Goal: Task Accomplishment & Management: Use online tool/utility

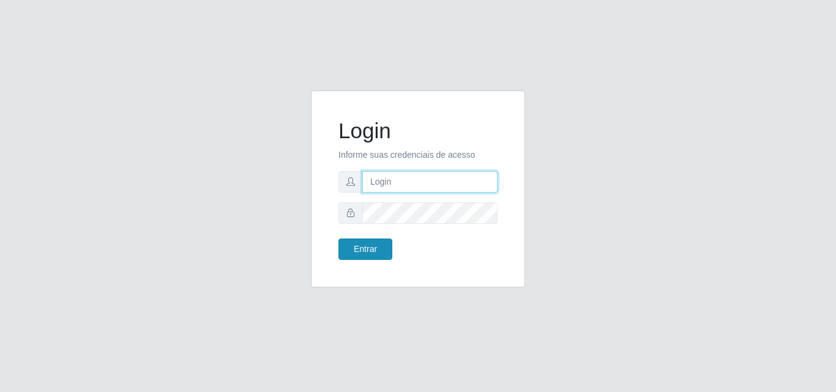
type input "[PERSON_NAME][EMAIL_ADDRESS][DOMAIN_NAME]"
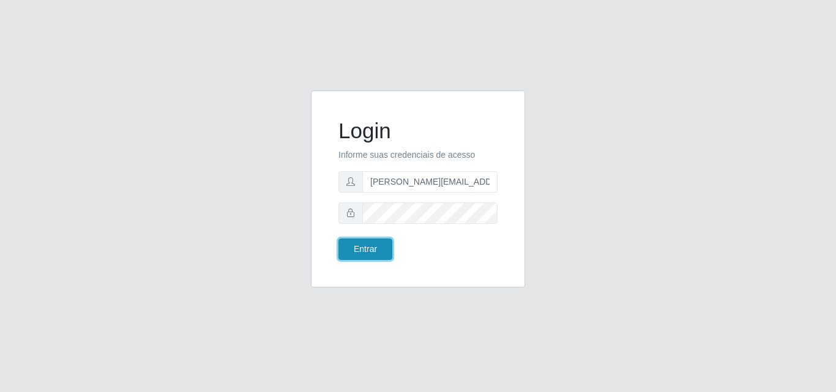
click at [361, 248] on button "Entrar" at bounding box center [365, 249] width 54 height 21
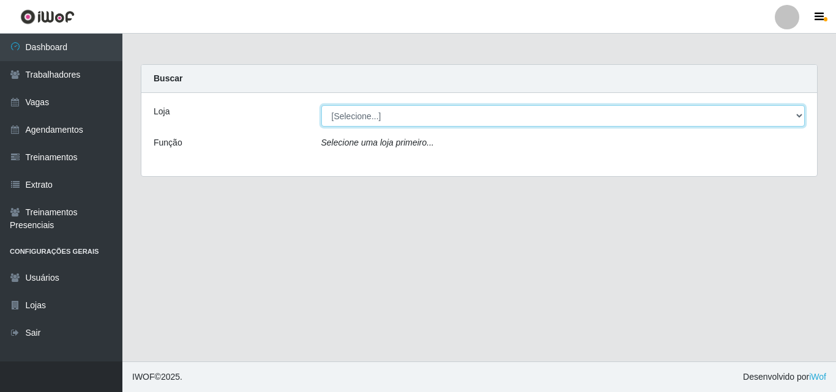
click at [797, 113] on select "[Selecione...] Sempre Tem - [GEOGRAPHIC_DATA]" at bounding box center [563, 115] width 484 height 21
select select "508"
click at [321, 105] on select "[Selecione...] Sempre Tem - [GEOGRAPHIC_DATA]" at bounding box center [563, 115] width 484 height 21
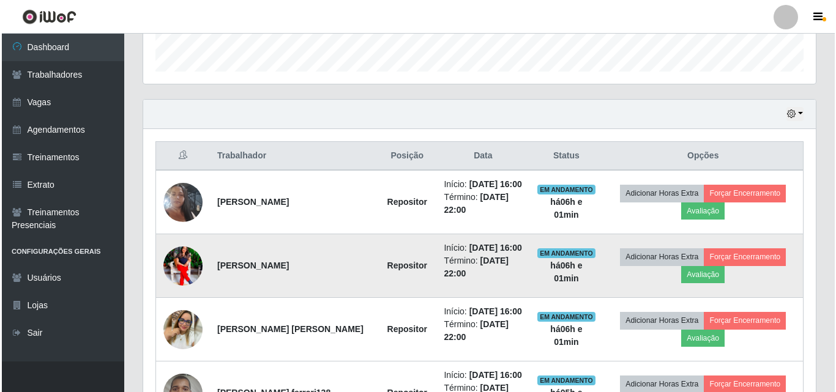
scroll to position [367, 0]
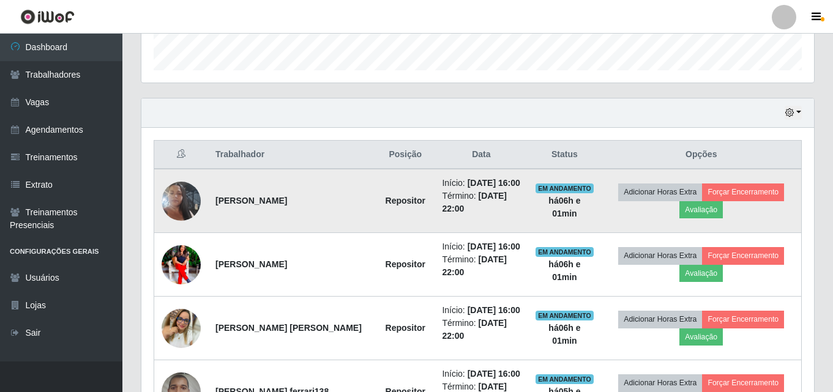
click at [171, 200] on img at bounding box center [181, 201] width 39 height 70
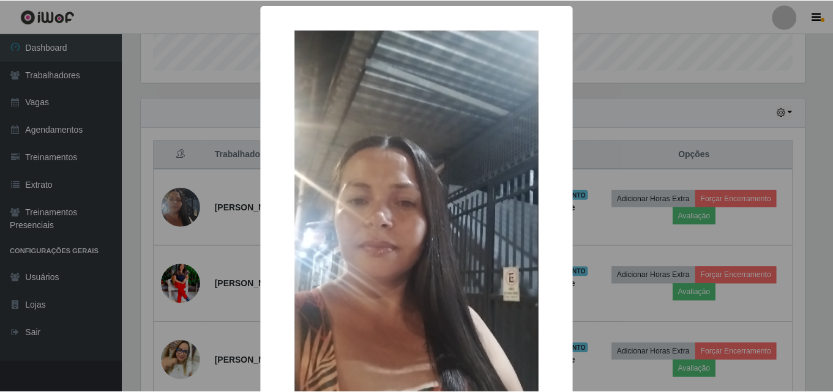
scroll to position [61, 0]
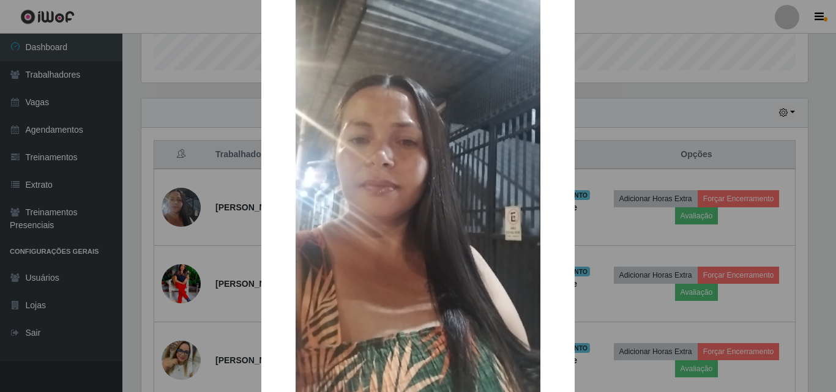
click at [595, 145] on div "× OK Cancel" at bounding box center [418, 196] width 836 height 392
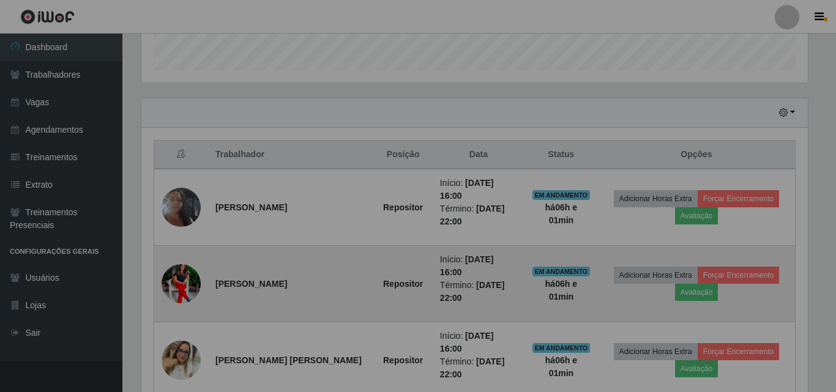
scroll to position [254, 673]
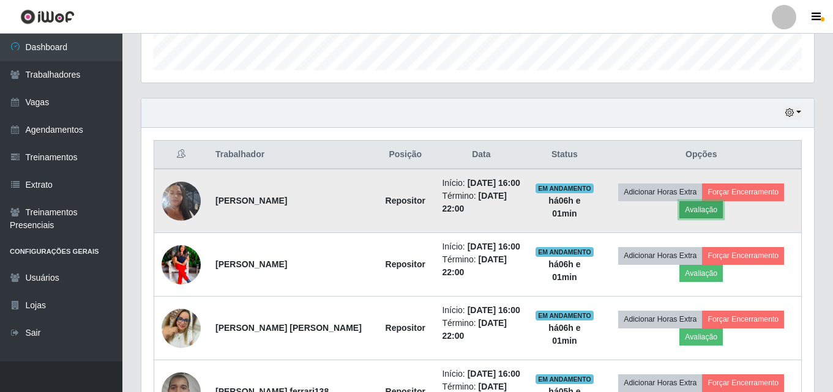
click at [693, 212] on button "Avaliação" at bounding box center [700, 209] width 43 height 17
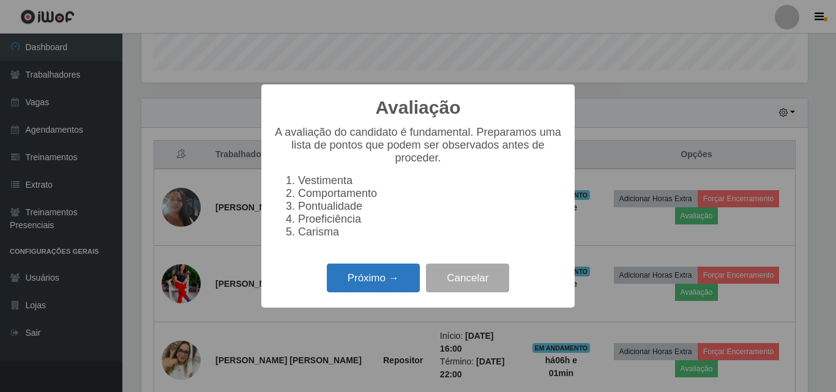
click at [388, 285] on button "Próximo →" at bounding box center [373, 278] width 93 height 29
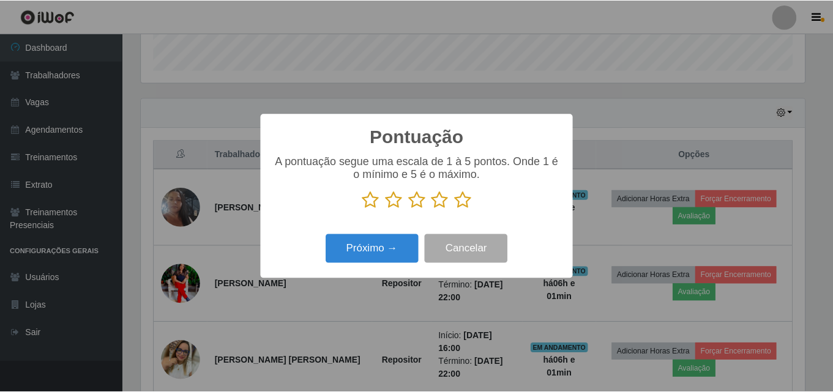
scroll to position [611739, 611327]
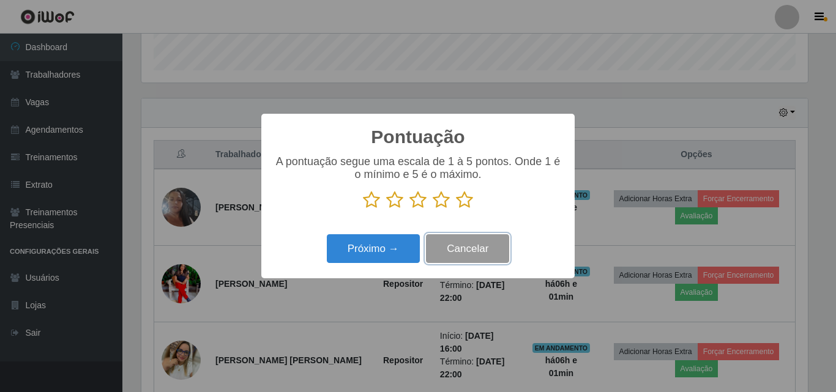
click at [476, 252] on button "Cancelar" at bounding box center [467, 248] width 83 height 29
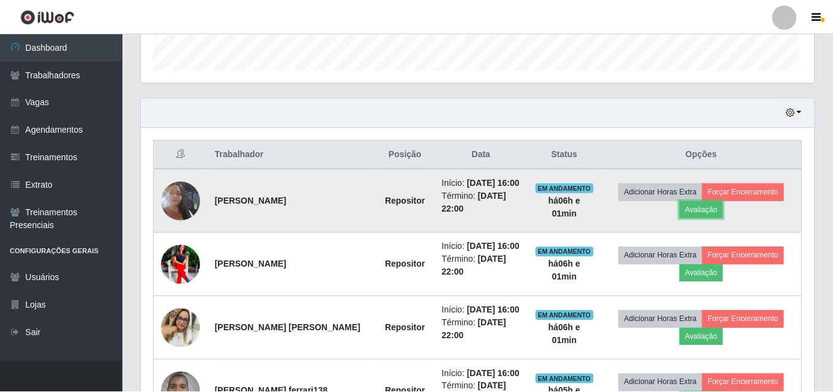
scroll to position [254, 673]
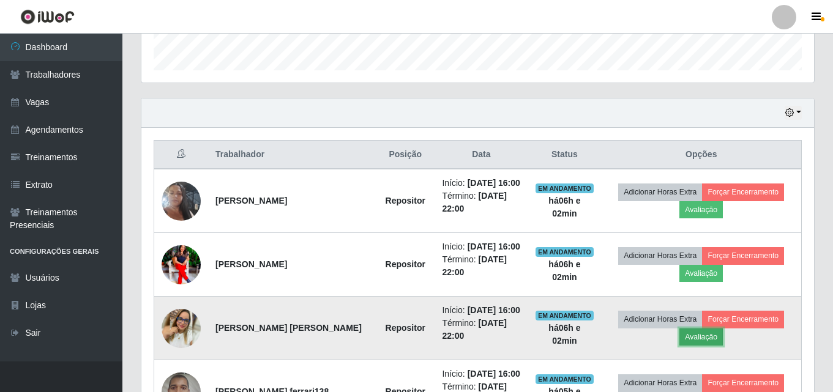
click at [696, 337] on button "Avaliação" at bounding box center [700, 337] width 43 height 17
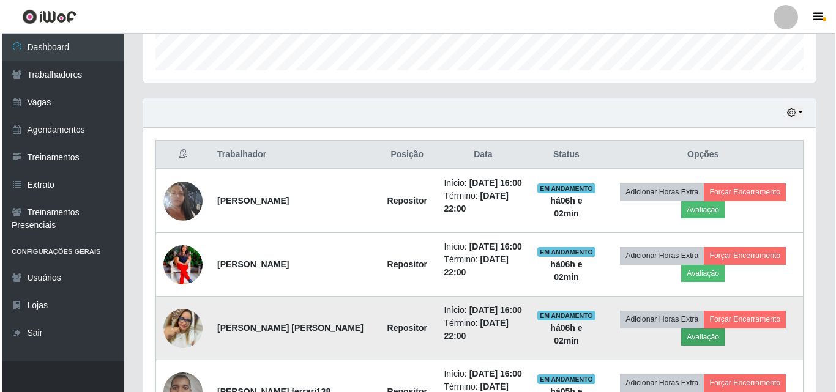
scroll to position [254, 666]
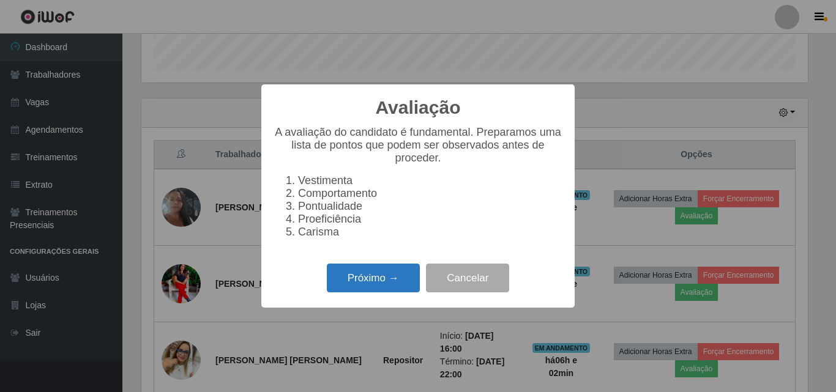
click at [368, 283] on button "Próximo →" at bounding box center [373, 278] width 93 height 29
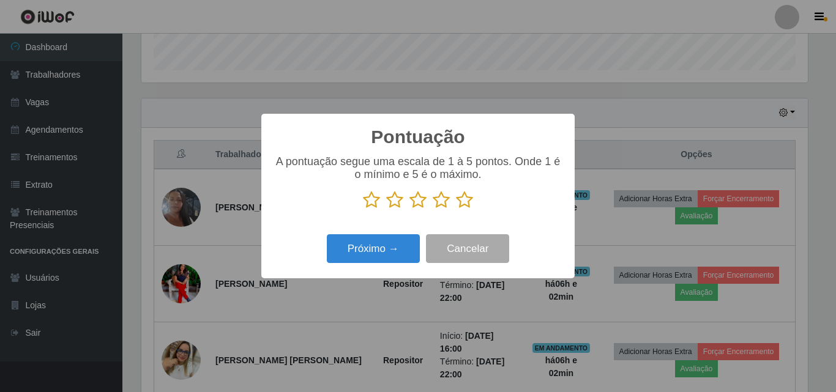
scroll to position [611739, 611327]
click at [442, 203] on icon at bounding box center [441, 200] width 17 height 18
click at [433, 209] on input "radio" at bounding box center [433, 209] width 0 height 0
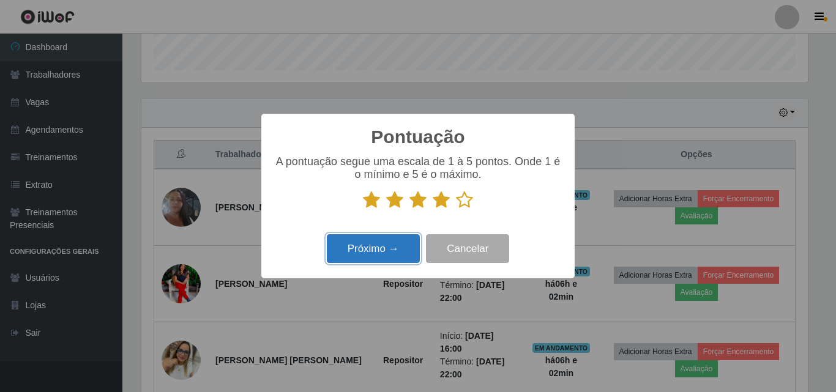
click at [378, 253] on button "Próximo →" at bounding box center [373, 248] width 93 height 29
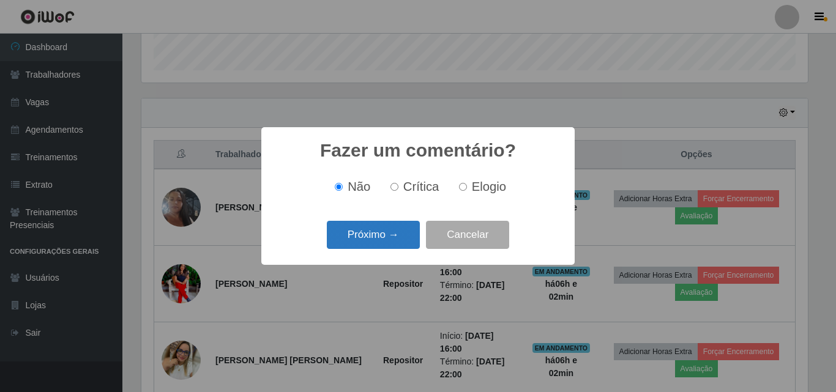
click at [397, 236] on button "Próximo →" at bounding box center [373, 235] width 93 height 29
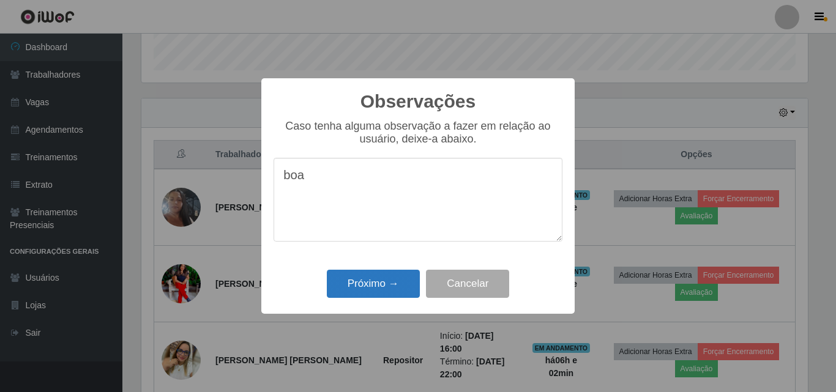
type textarea "boa"
click at [364, 272] on button "Próximo →" at bounding box center [373, 284] width 93 height 29
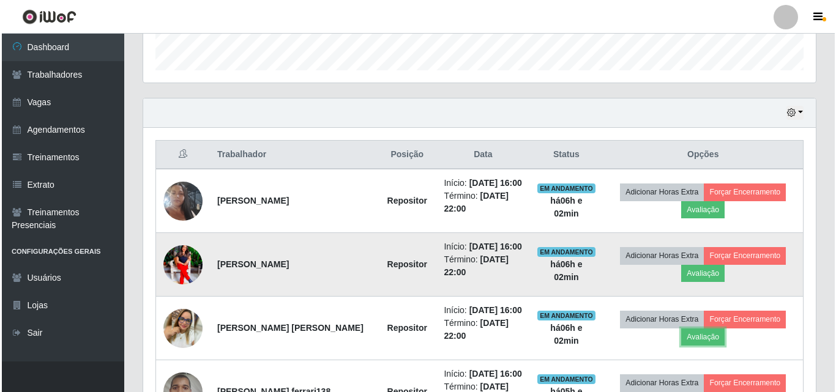
scroll to position [254, 673]
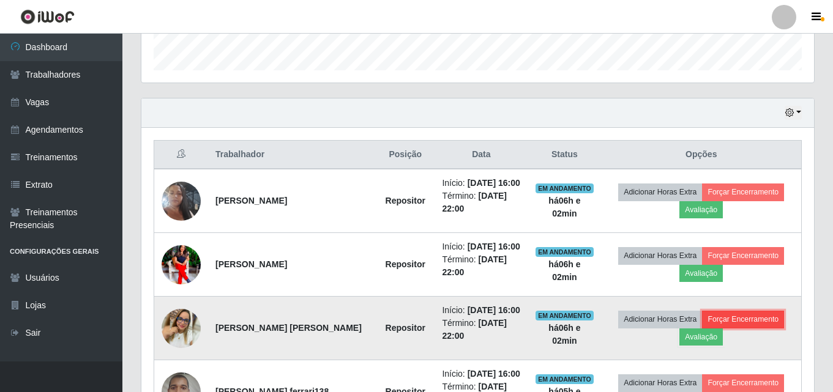
click at [755, 319] on button "Forçar Encerramento" at bounding box center [743, 319] width 82 height 17
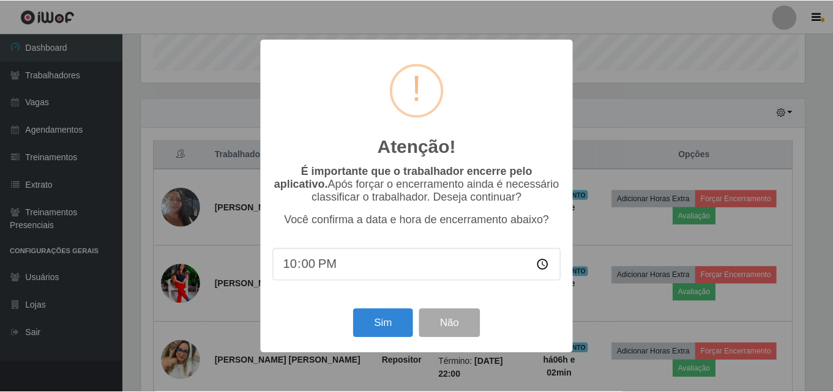
scroll to position [254, 666]
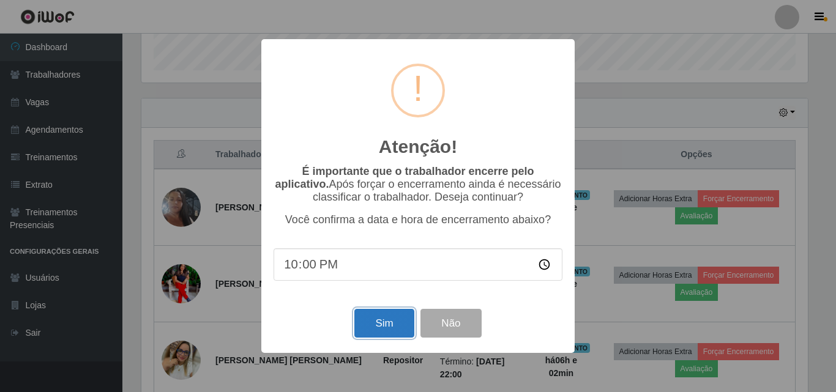
click at [384, 328] on button "Sim" at bounding box center [383, 323] width 59 height 29
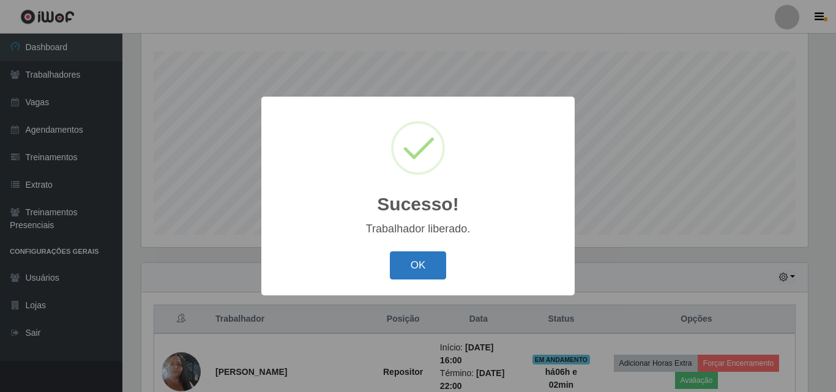
click at [422, 266] on button "OK" at bounding box center [418, 266] width 57 height 29
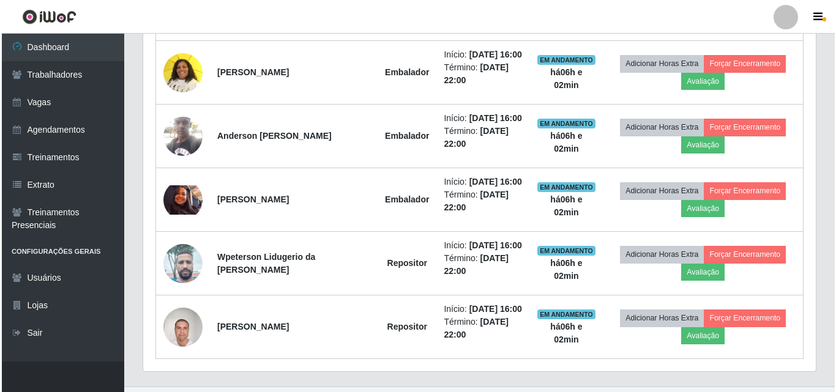
scroll to position [815, 0]
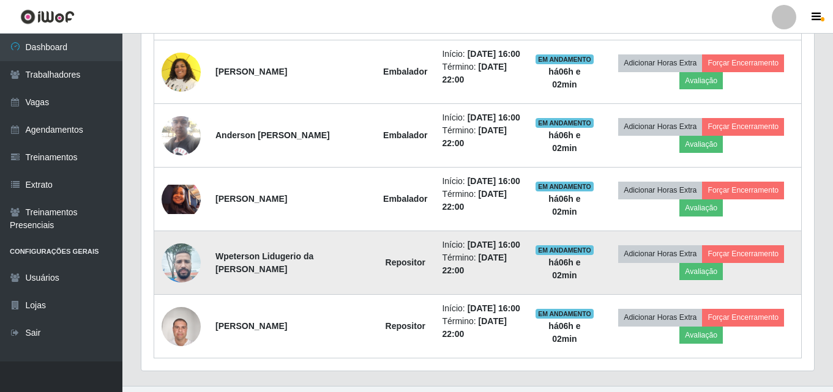
click at [179, 262] on img at bounding box center [181, 263] width 39 height 52
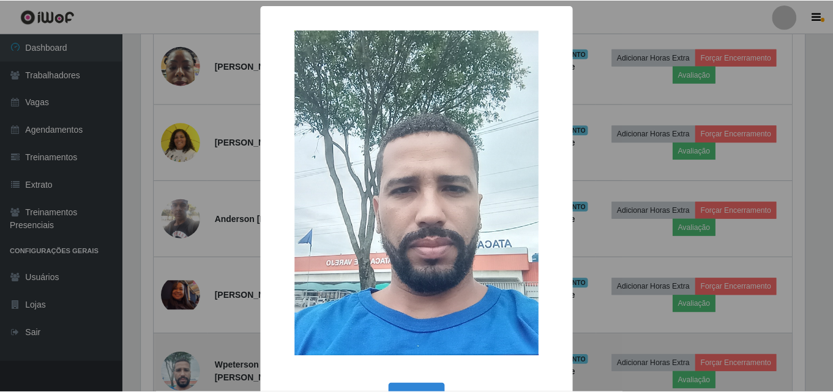
scroll to position [254, 666]
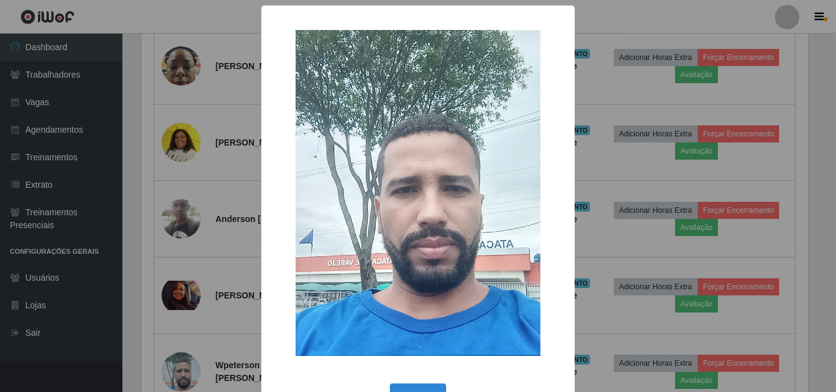
click at [493, 271] on img at bounding box center [418, 193] width 245 height 326
click at [641, 289] on div "× OK Cancel" at bounding box center [418, 196] width 836 height 392
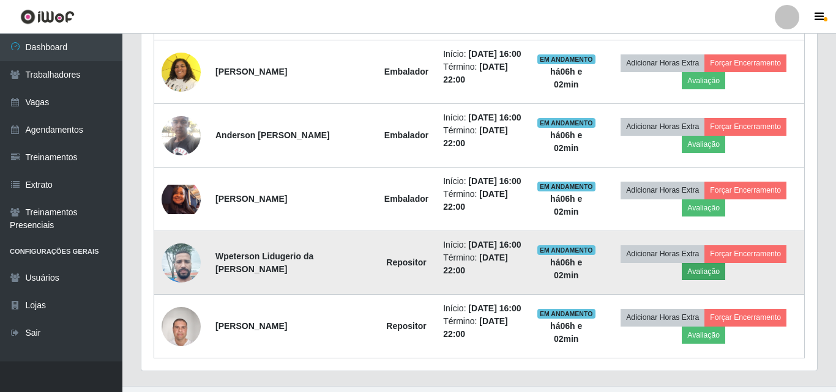
scroll to position [254, 673]
click at [690, 275] on button "Avaliação" at bounding box center [700, 271] width 43 height 17
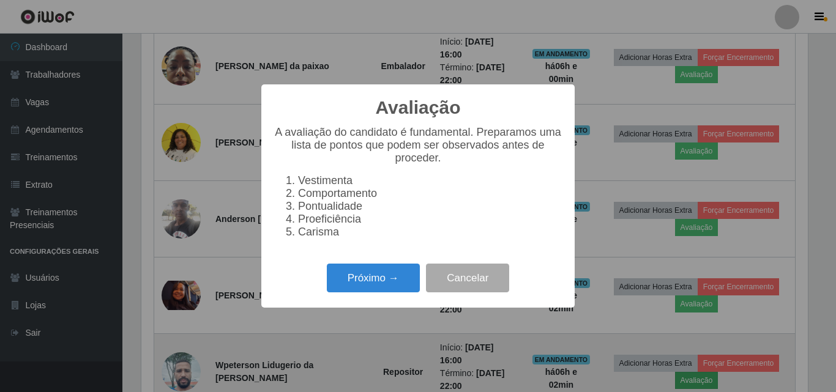
scroll to position [254, 666]
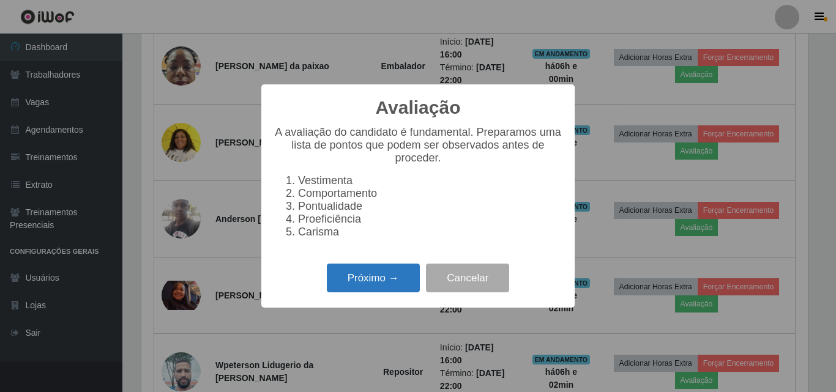
click at [382, 287] on button "Próximo →" at bounding box center [373, 278] width 93 height 29
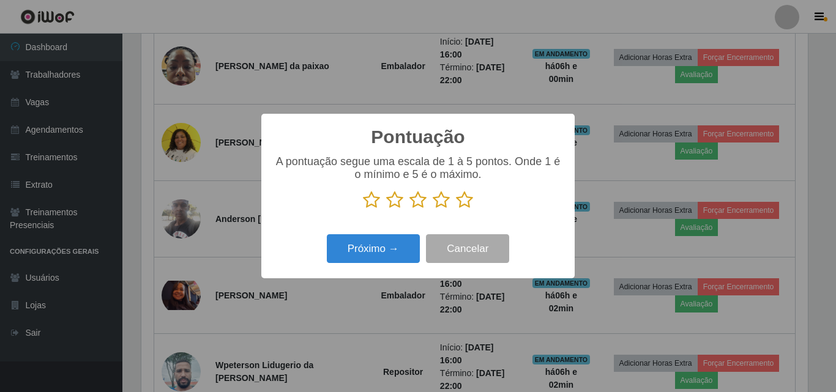
scroll to position [611739, 611327]
click at [444, 203] on icon at bounding box center [441, 200] width 17 height 18
click at [433, 209] on input "radio" at bounding box center [433, 209] width 0 height 0
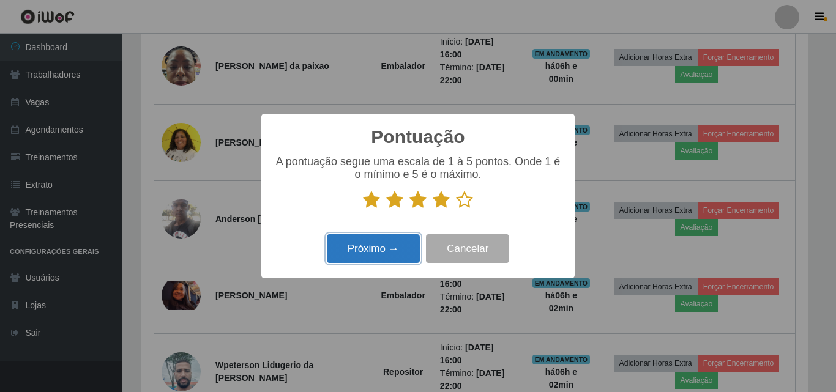
click at [397, 248] on button "Próximo →" at bounding box center [373, 248] width 93 height 29
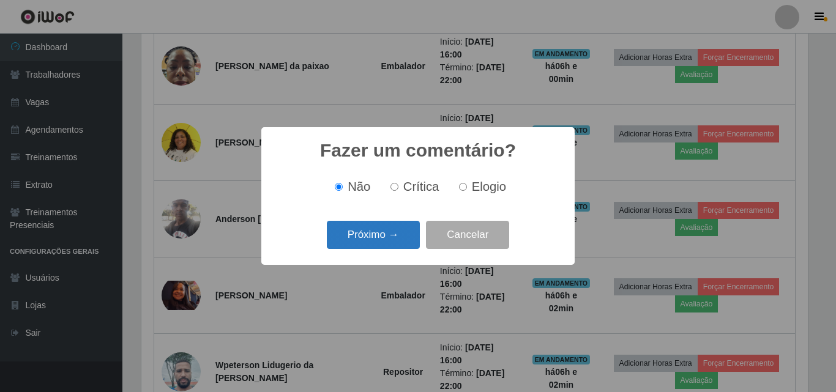
click at [366, 237] on button "Próximo →" at bounding box center [373, 235] width 93 height 29
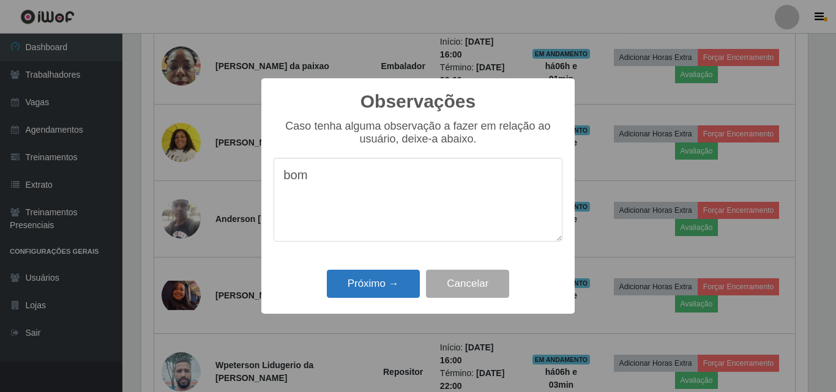
type textarea "bom"
click at [368, 288] on button "Próximo →" at bounding box center [373, 284] width 93 height 29
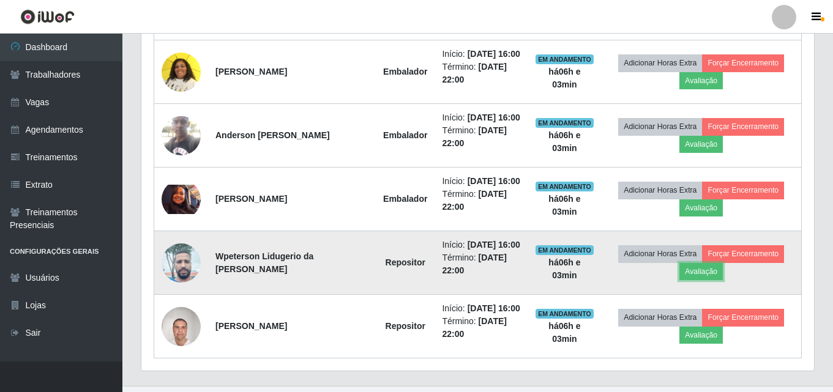
scroll to position [254, 673]
click at [737, 254] on button "Forçar Encerramento" at bounding box center [743, 253] width 82 height 17
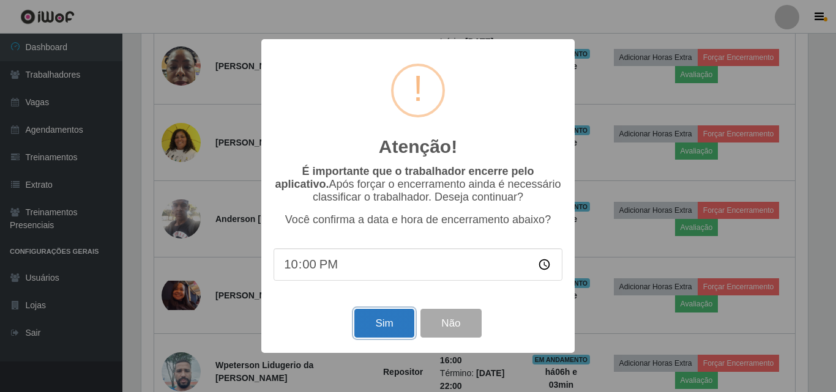
click at [389, 327] on button "Sim" at bounding box center [383, 323] width 59 height 29
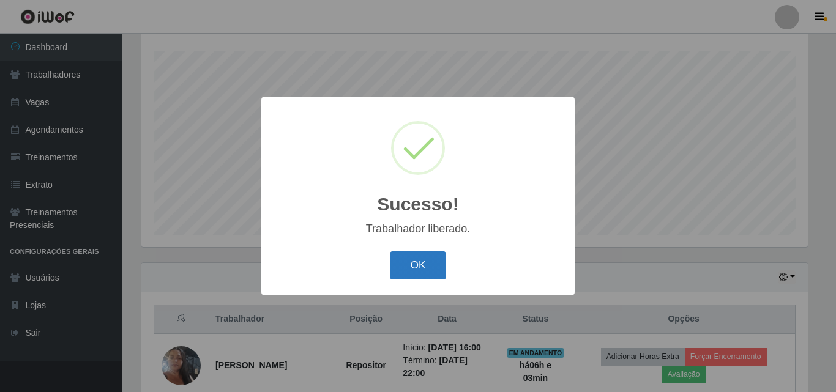
click at [411, 266] on button "OK" at bounding box center [418, 266] width 57 height 29
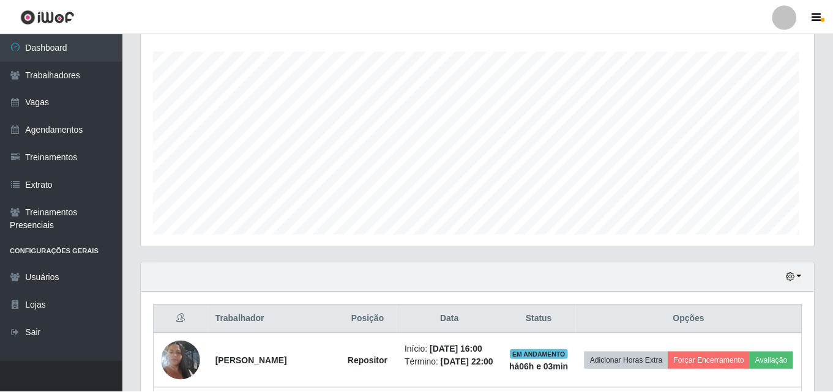
scroll to position [0, 0]
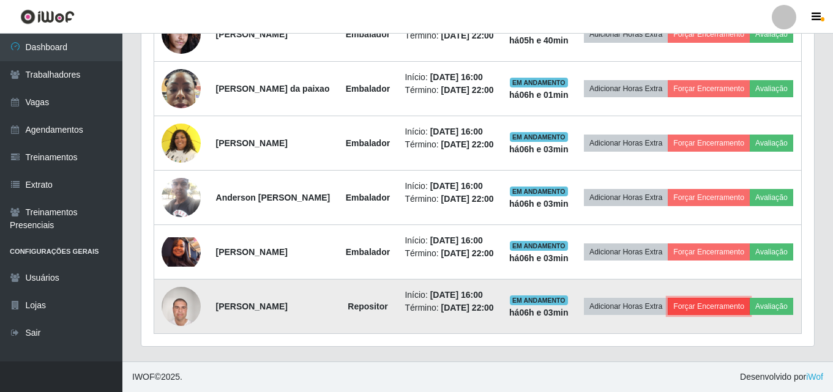
click at [750, 298] on button "Forçar Encerramento" at bounding box center [709, 306] width 82 height 17
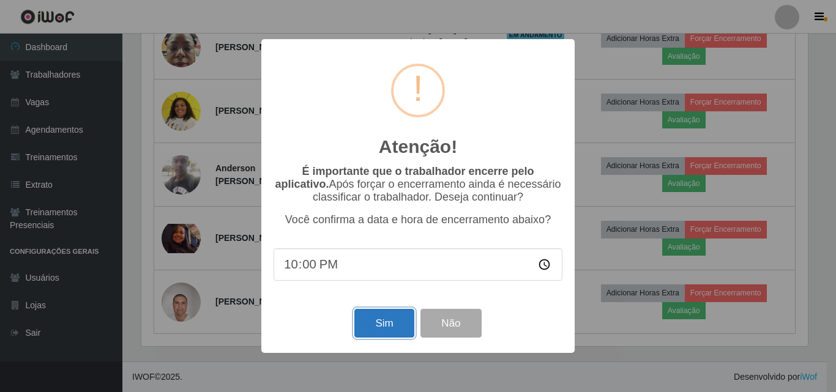
click at [373, 328] on button "Sim" at bounding box center [383, 323] width 59 height 29
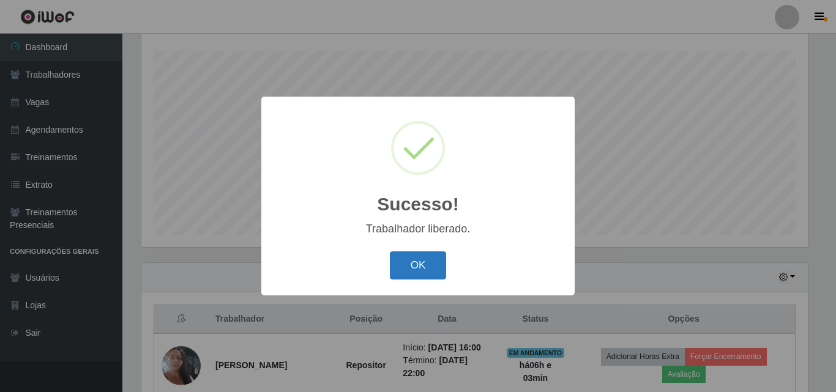
click at [405, 266] on button "OK" at bounding box center [418, 266] width 57 height 29
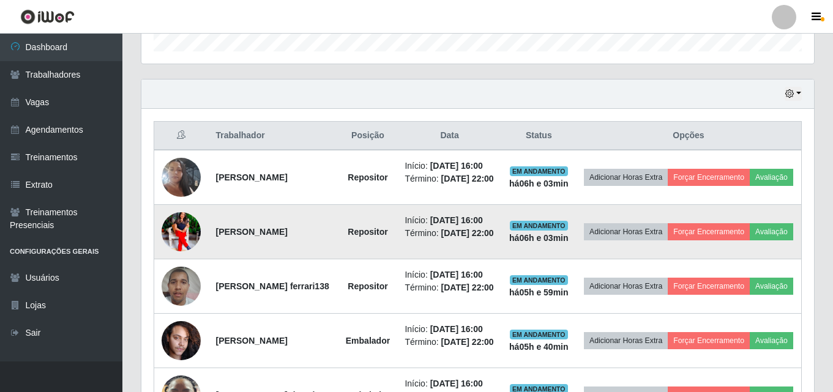
click at [181, 241] on img at bounding box center [181, 231] width 39 height 49
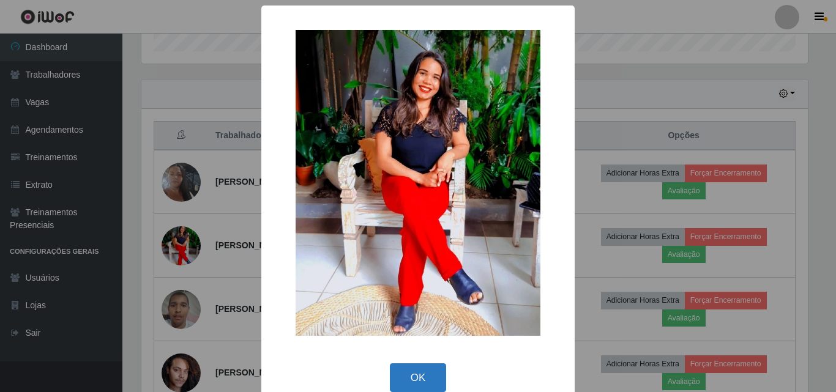
click at [417, 369] on button "OK" at bounding box center [418, 378] width 57 height 29
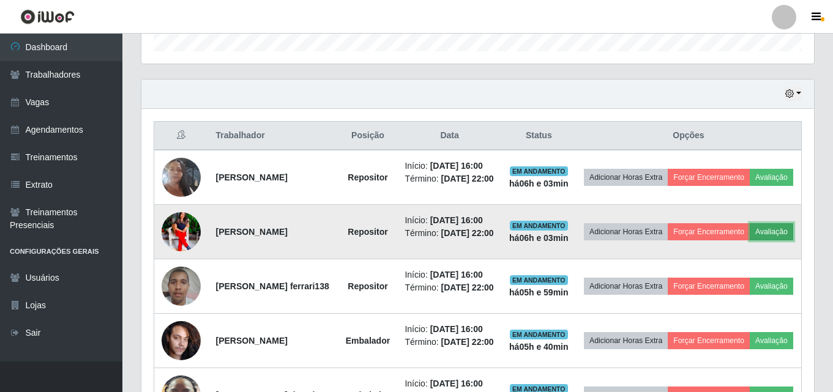
click at [750, 241] on button "Avaliação" at bounding box center [771, 231] width 43 height 17
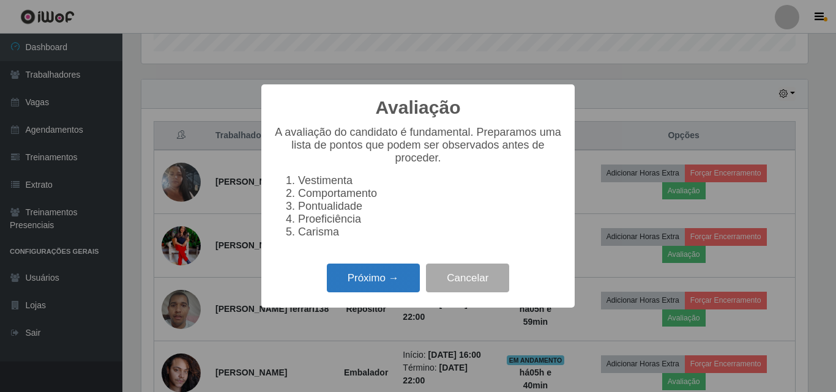
click at [406, 281] on button "Próximo →" at bounding box center [373, 278] width 93 height 29
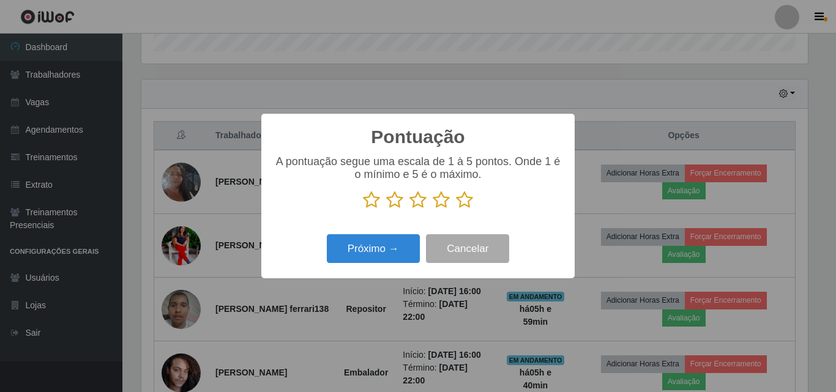
click at [447, 201] on icon at bounding box center [441, 200] width 17 height 18
click at [433, 209] on input "radio" at bounding box center [433, 209] width 0 height 0
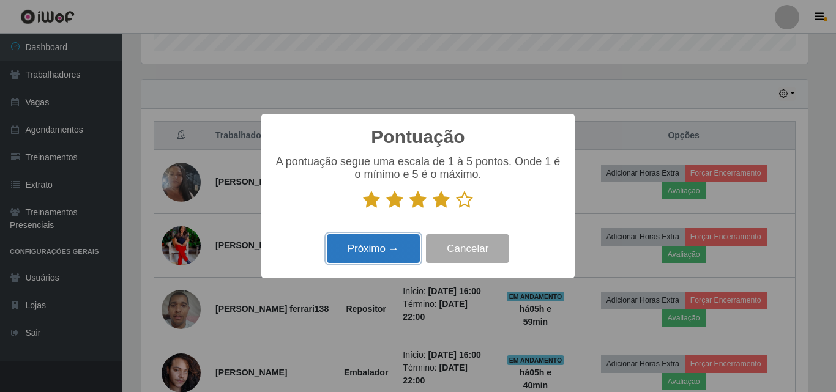
click at [390, 262] on button "Próximo →" at bounding box center [373, 248] width 93 height 29
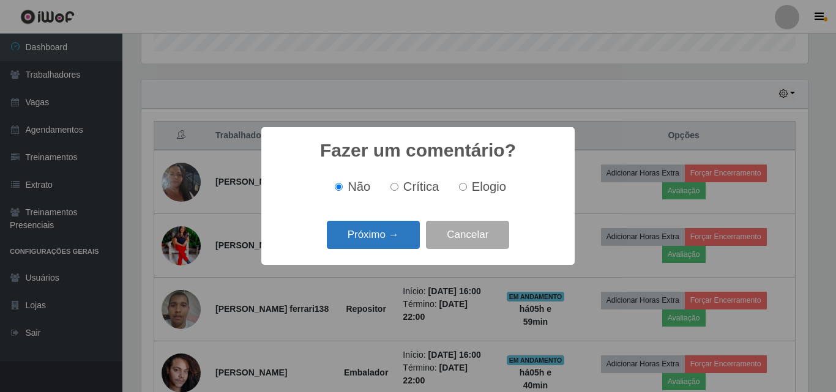
click at [386, 235] on button "Próximo →" at bounding box center [373, 235] width 93 height 29
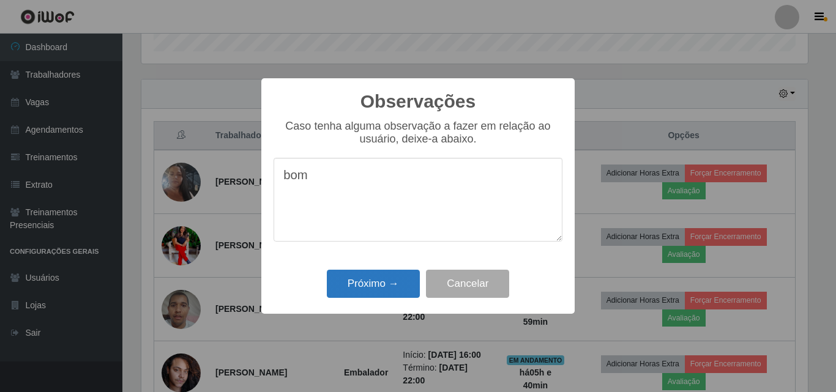
type textarea "bom"
click at [386, 282] on button "Próximo →" at bounding box center [373, 284] width 93 height 29
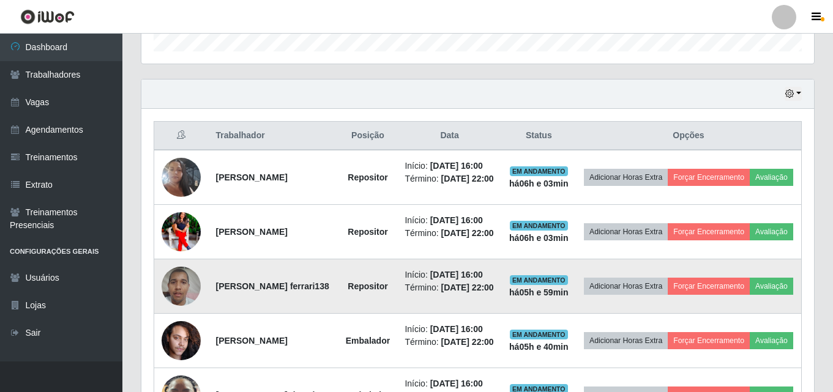
click at [178, 308] on img at bounding box center [181, 286] width 39 height 52
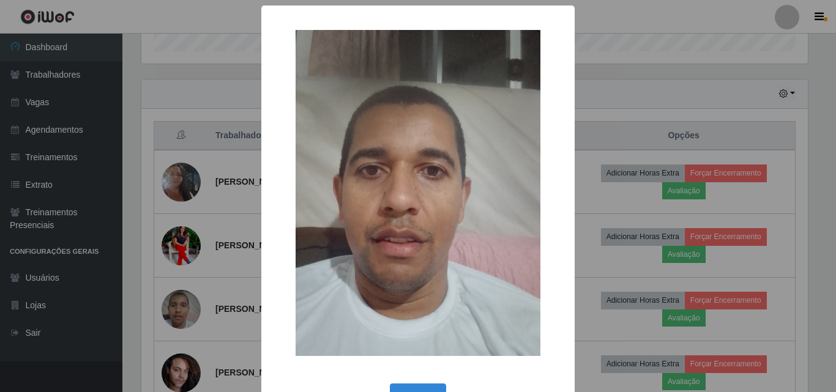
click at [639, 121] on div "× OK Cancel" at bounding box center [418, 196] width 836 height 392
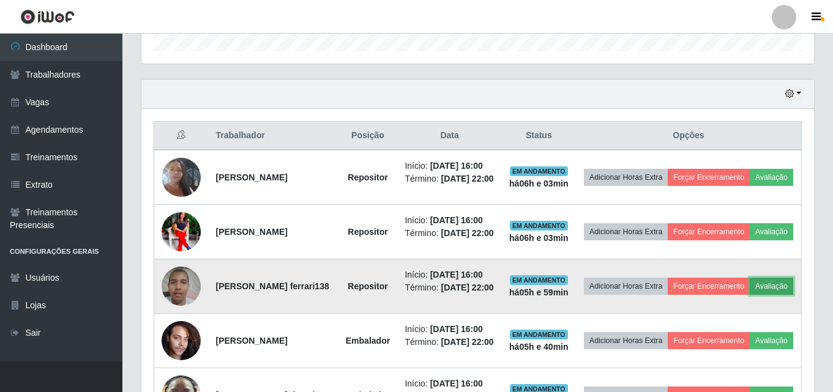
click at [750, 295] on button "Avaliação" at bounding box center [771, 286] width 43 height 17
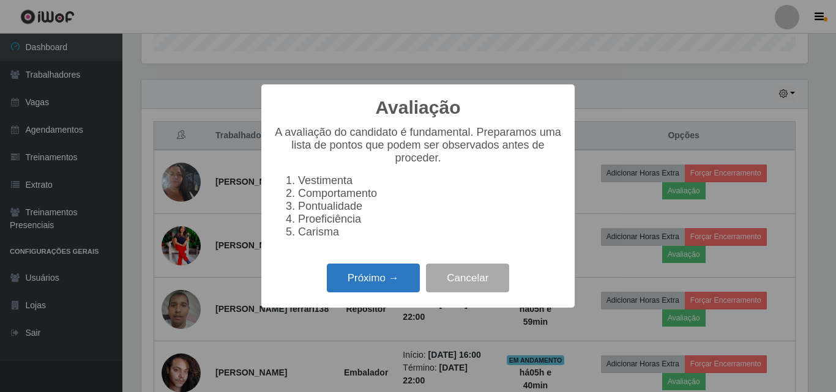
click at [387, 290] on button "Próximo →" at bounding box center [373, 278] width 93 height 29
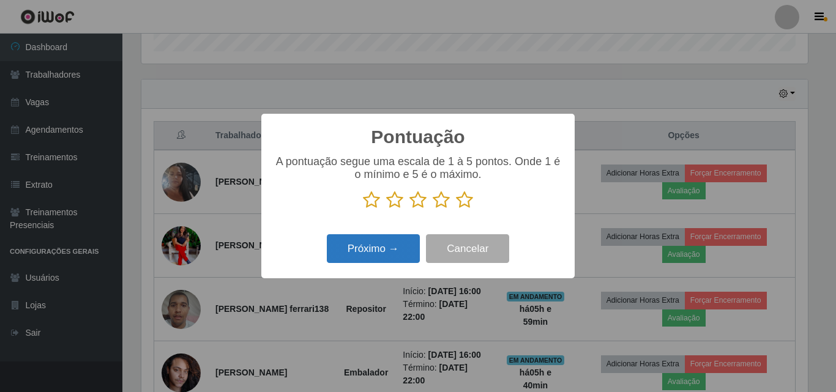
click at [367, 244] on button "Próximo →" at bounding box center [373, 248] width 93 height 29
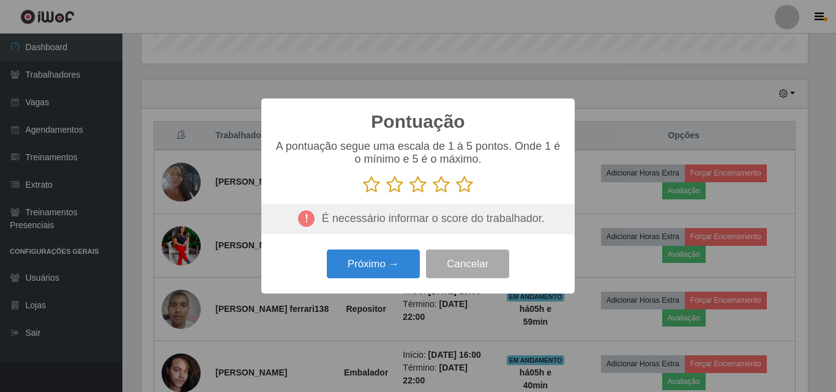
click at [447, 189] on icon at bounding box center [441, 185] width 17 height 18
click at [433, 194] on input "radio" at bounding box center [433, 194] width 0 height 0
click at [373, 269] on button "Próximo →" at bounding box center [373, 264] width 93 height 29
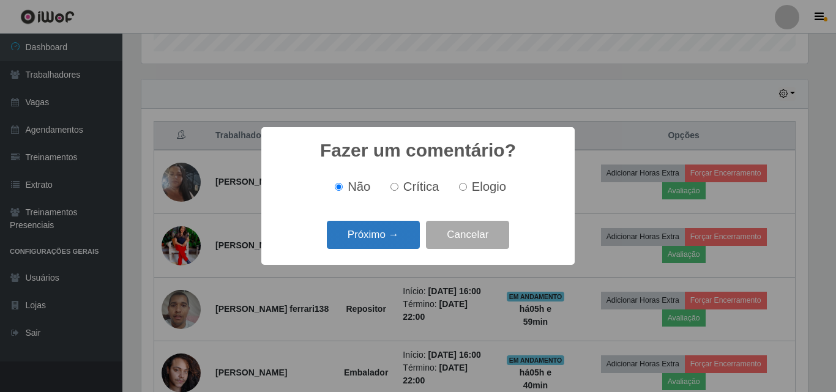
click at [380, 233] on button "Próximo →" at bounding box center [373, 235] width 93 height 29
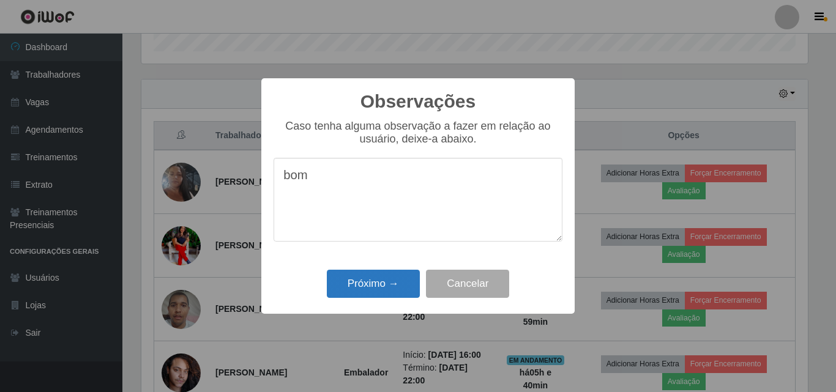
type textarea "bom"
click at [360, 286] on button "Próximo →" at bounding box center [373, 284] width 93 height 29
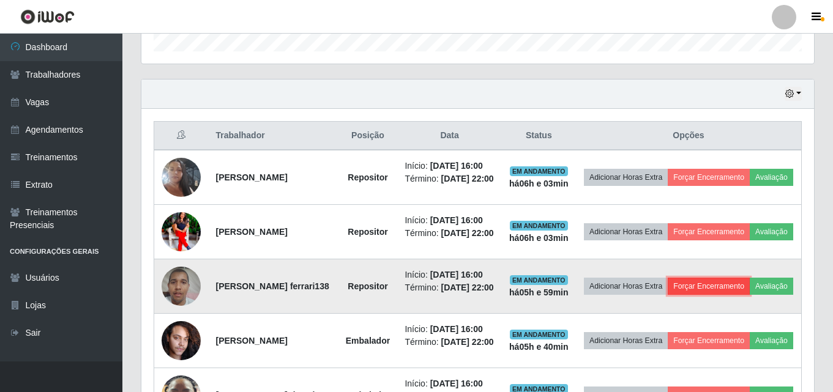
click at [733, 295] on button "Forçar Encerramento" at bounding box center [709, 286] width 82 height 17
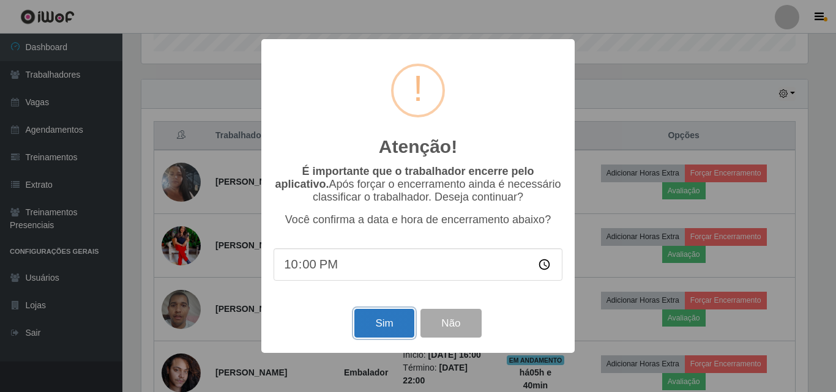
click at [381, 320] on button "Sim" at bounding box center [383, 323] width 59 height 29
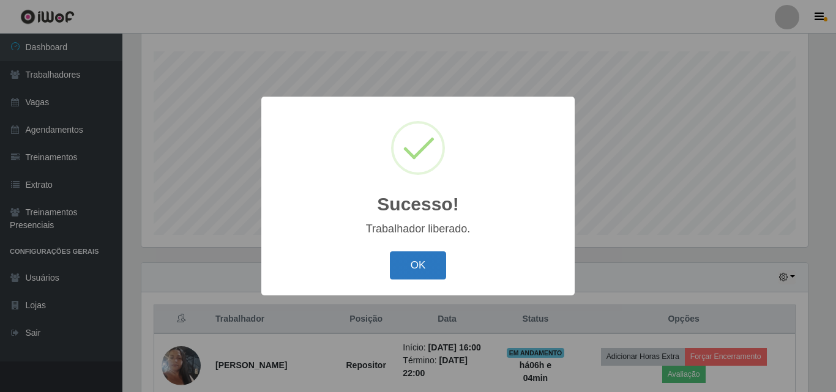
click at [416, 265] on button "OK" at bounding box center [418, 266] width 57 height 29
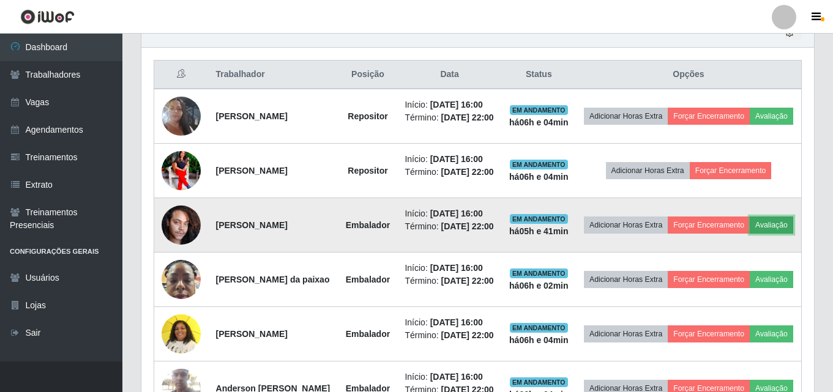
click at [750, 234] on button "Avaliação" at bounding box center [771, 225] width 43 height 17
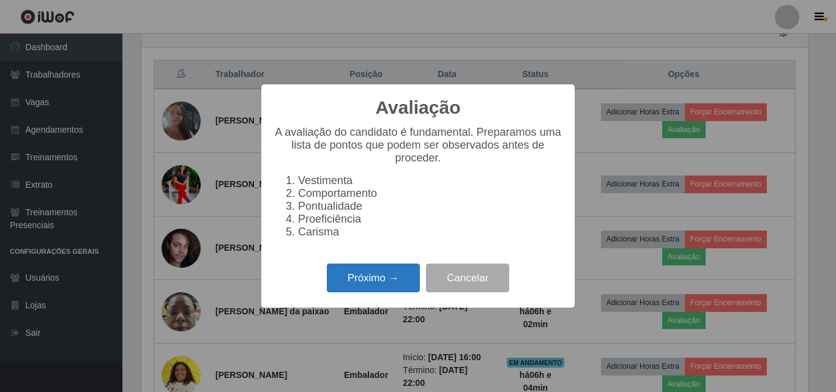
click at [387, 280] on button "Próximo →" at bounding box center [373, 278] width 93 height 29
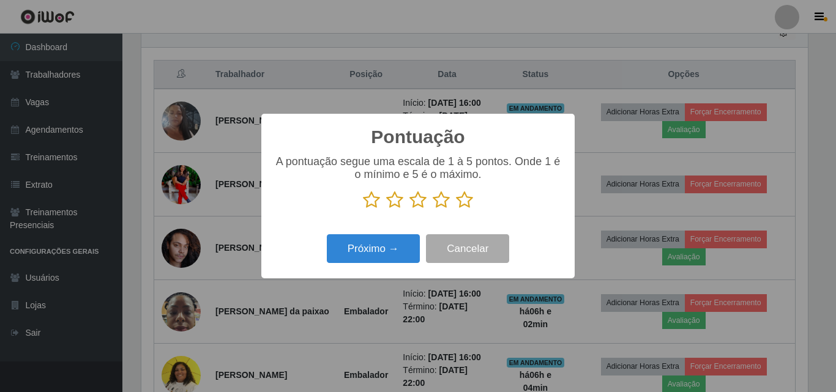
click at [442, 201] on icon at bounding box center [441, 200] width 17 height 18
click at [433, 209] on input "radio" at bounding box center [433, 209] width 0 height 0
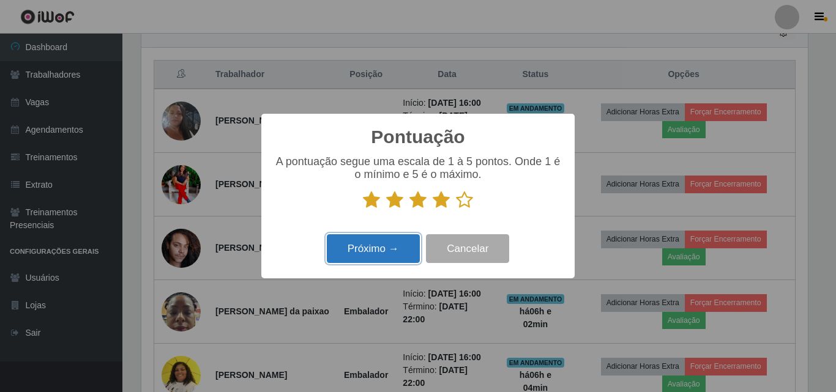
click at [387, 248] on button "Próximo →" at bounding box center [373, 248] width 93 height 29
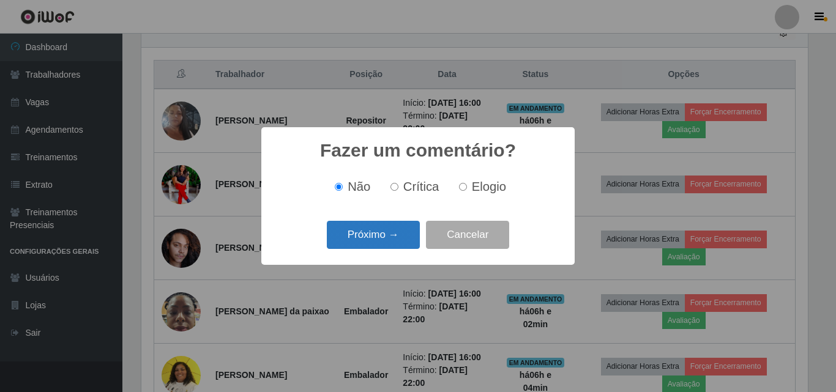
click at [395, 231] on button "Próximo →" at bounding box center [373, 235] width 93 height 29
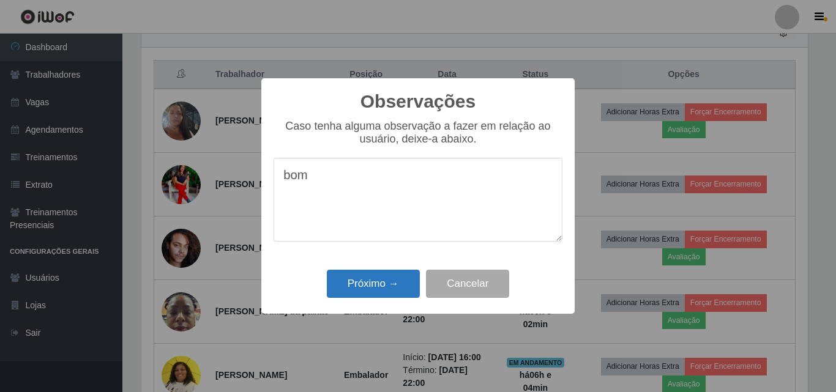
type textarea "bom"
click at [366, 283] on button "Próximo →" at bounding box center [373, 284] width 93 height 29
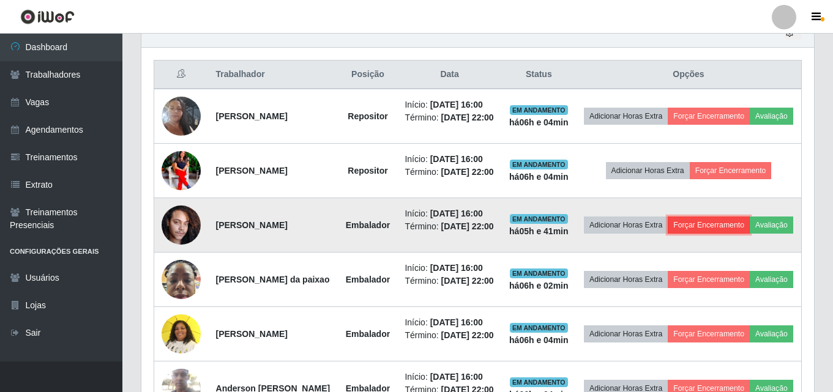
click at [732, 234] on button "Forçar Encerramento" at bounding box center [709, 225] width 82 height 17
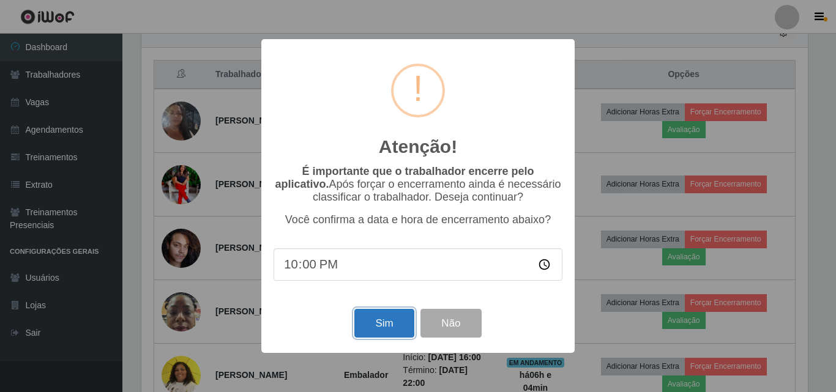
drag, startPoint x: 368, startPoint y: 323, endPoint x: 374, endPoint y: 322, distance: 6.2
click at [368, 323] on button "Sim" at bounding box center [383, 323] width 59 height 29
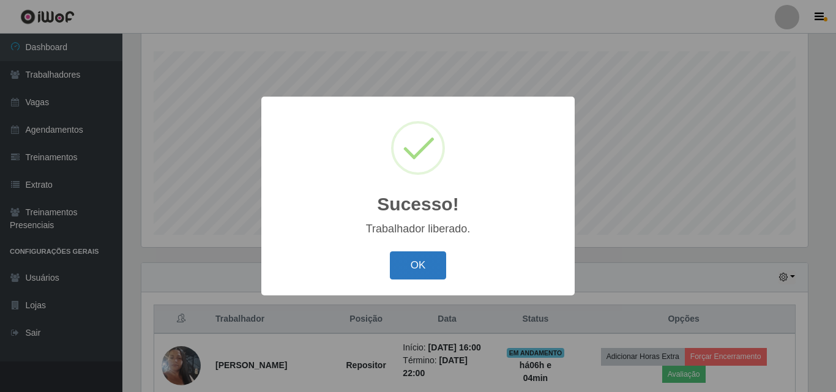
click at [417, 264] on button "OK" at bounding box center [418, 266] width 57 height 29
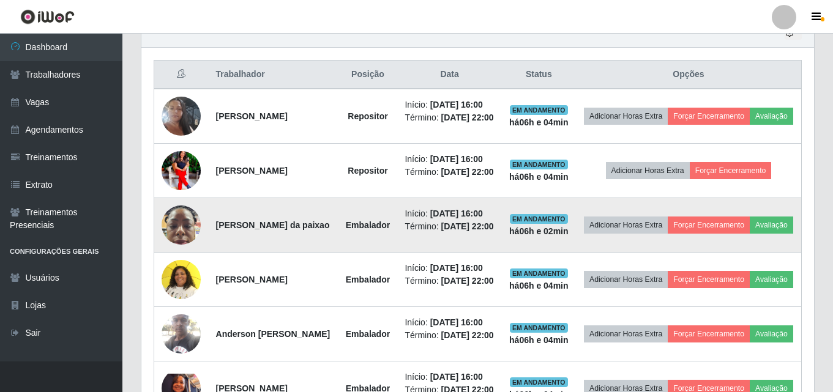
click at [187, 247] on img at bounding box center [181, 225] width 39 height 52
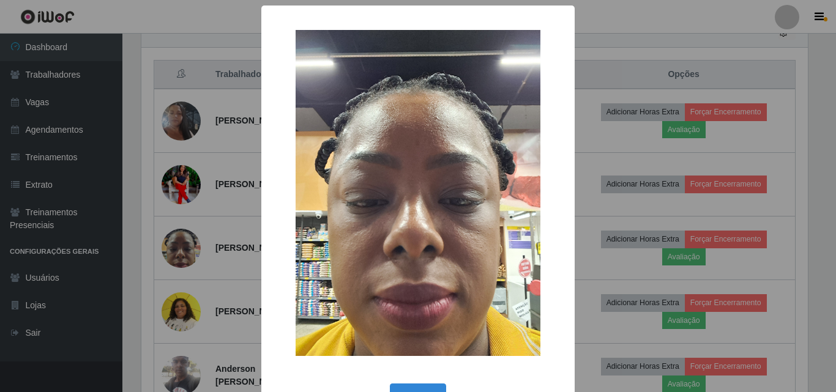
click at [622, 58] on div "× OK Cancel" at bounding box center [418, 196] width 836 height 392
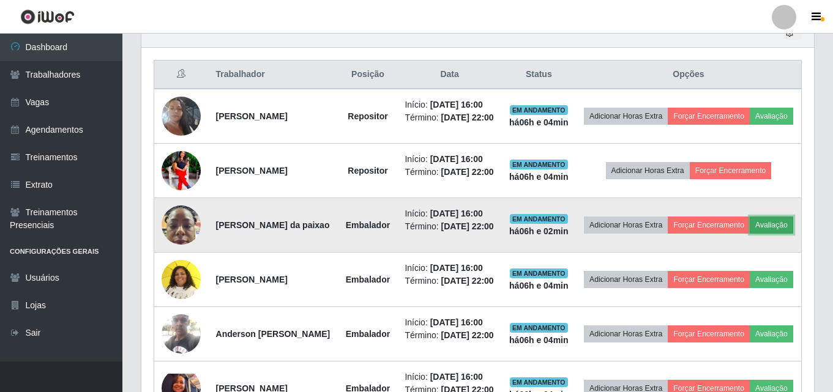
click at [750, 234] on button "Avaliação" at bounding box center [771, 225] width 43 height 17
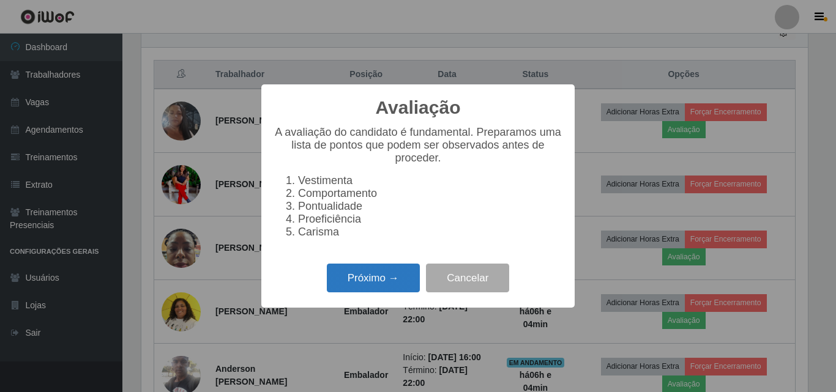
click at [382, 282] on button "Próximo →" at bounding box center [373, 278] width 93 height 29
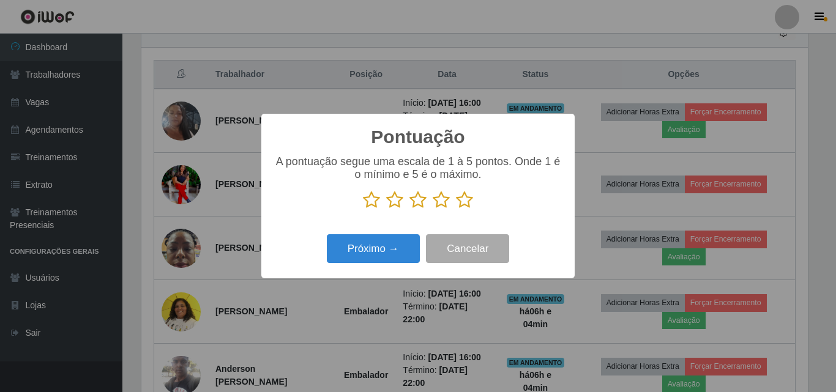
click at [437, 206] on icon at bounding box center [441, 200] width 17 height 18
click at [433, 209] on input "radio" at bounding box center [433, 209] width 0 height 0
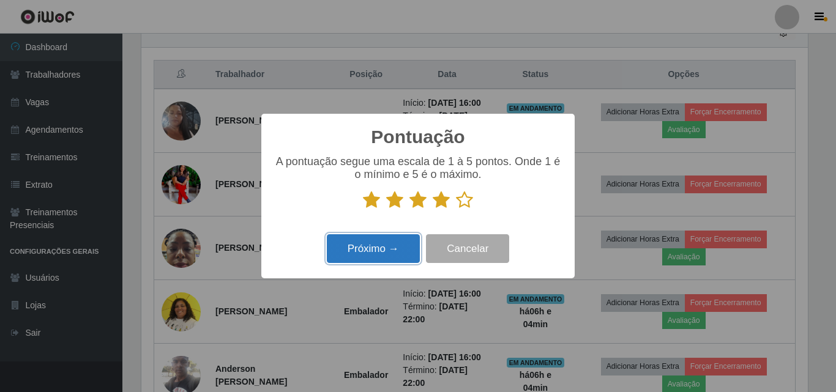
click at [372, 253] on button "Próximo →" at bounding box center [373, 248] width 93 height 29
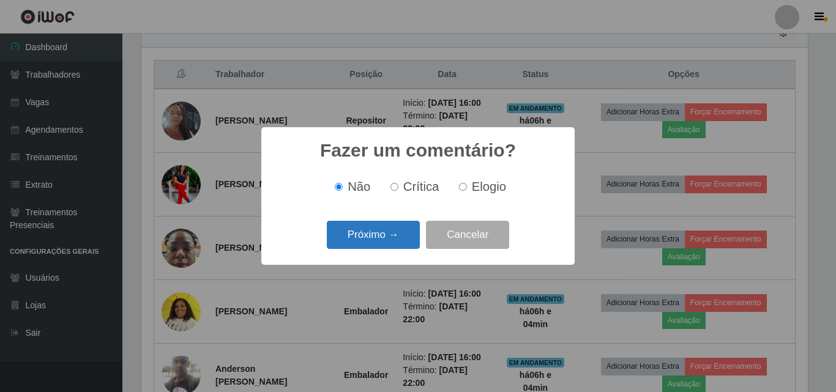
click at [358, 243] on button "Próximo →" at bounding box center [373, 235] width 93 height 29
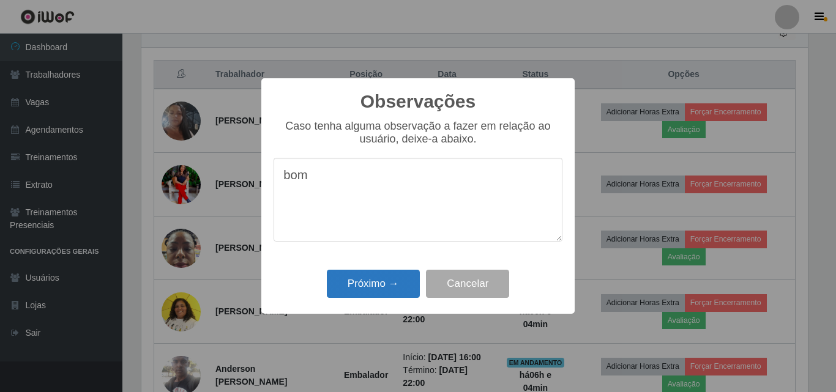
type textarea "bom"
click at [370, 289] on button "Próximo →" at bounding box center [373, 284] width 93 height 29
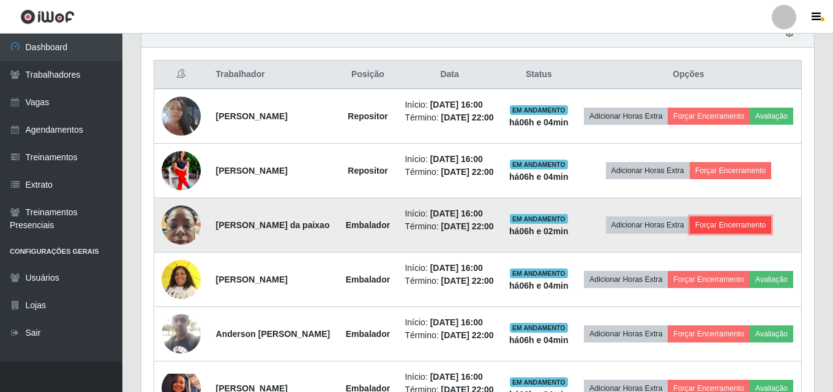
click at [709, 234] on button "Forçar Encerramento" at bounding box center [731, 225] width 82 height 17
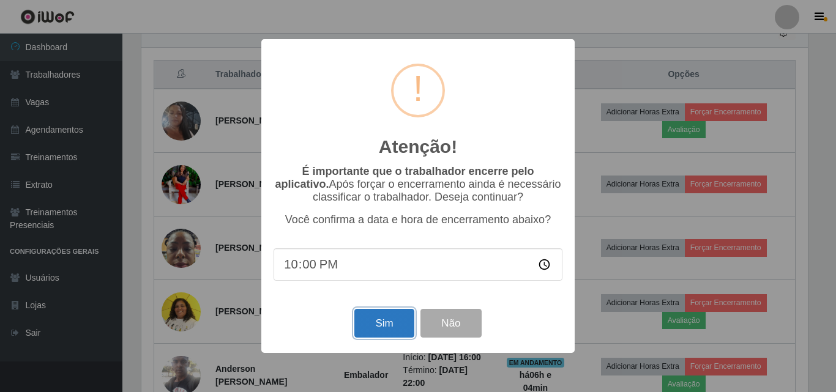
click at [386, 321] on button "Sim" at bounding box center [383, 323] width 59 height 29
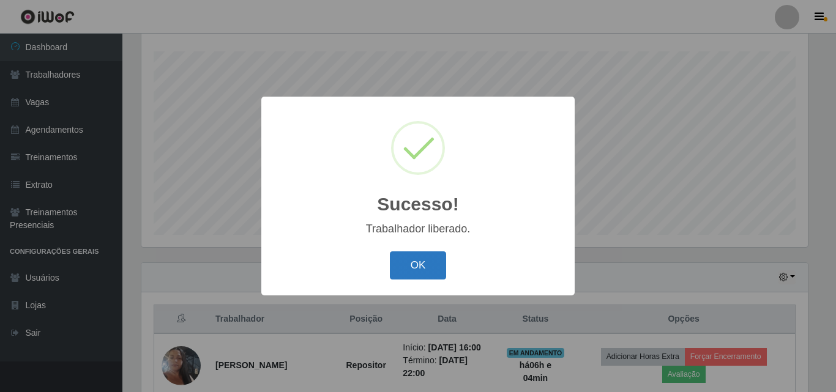
click at [410, 275] on button "OK" at bounding box center [418, 266] width 57 height 29
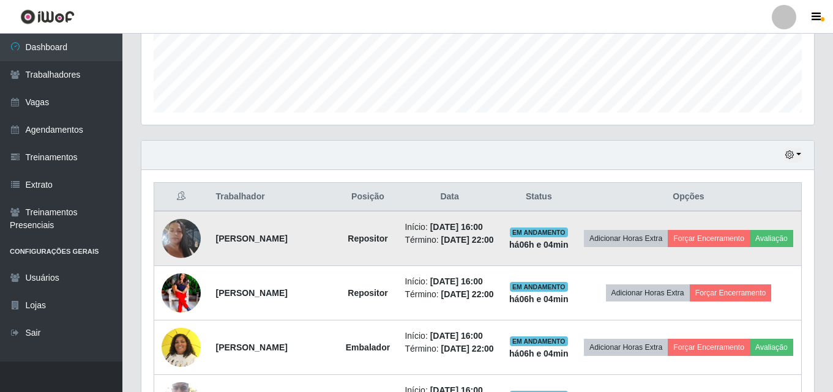
click at [182, 242] on img at bounding box center [181, 239] width 39 height 70
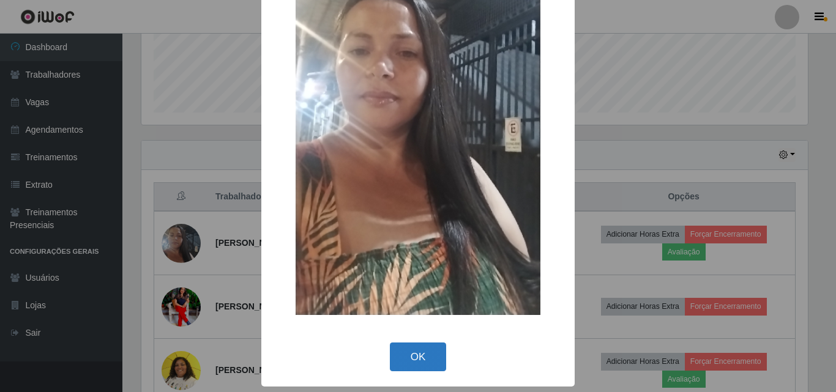
click at [419, 353] on button "OK" at bounding box center [418, 357] width 57 height 29
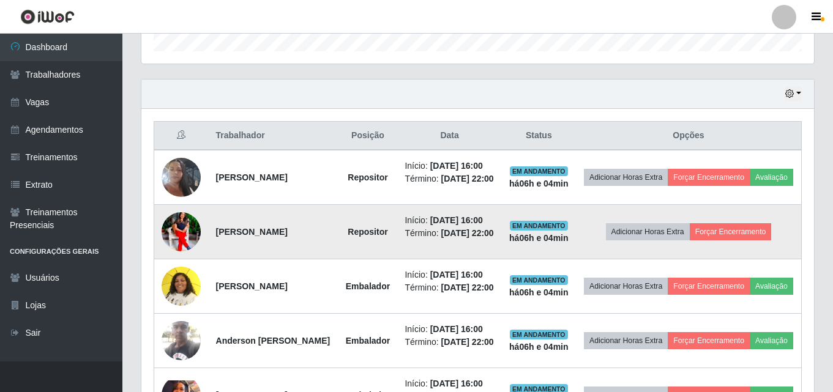
click at [178, 242] on img at bounding box center [181, 231] width 39 height 49
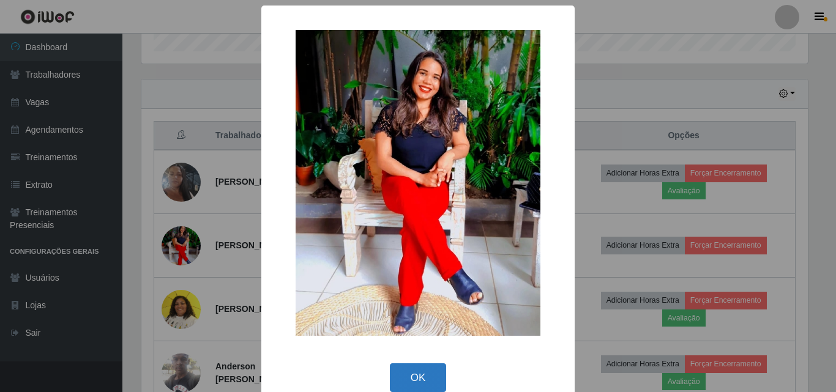
click at [412, 372] on button "OK" at bounding box center [418, 378] width 57 height 29
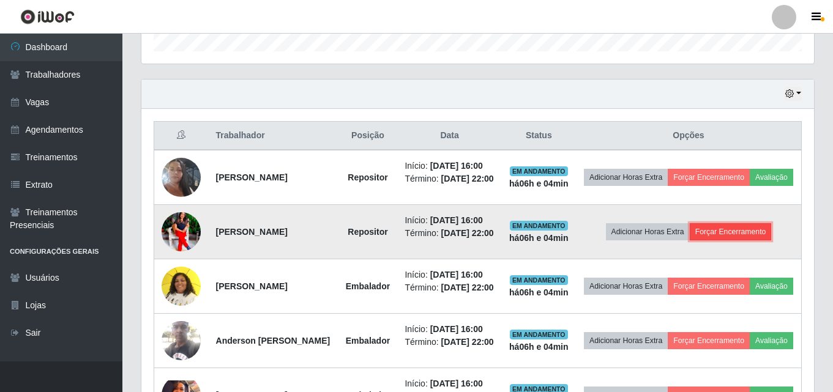
click at [743, 241] on button "Forçar Encerramento" at bounding box center [731, 231] width 82 height 17
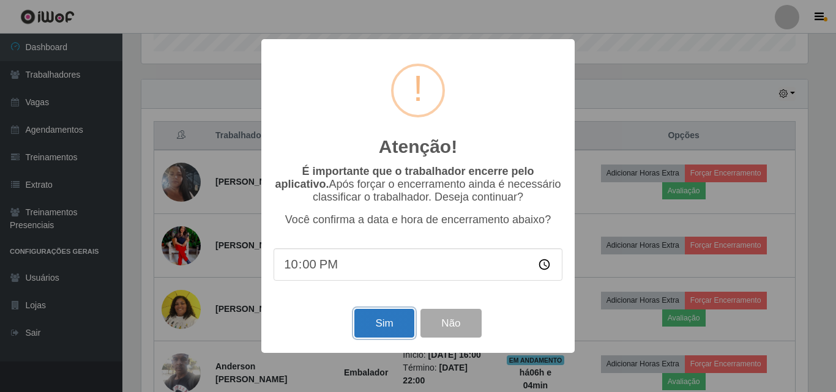
click at [392, 324] on button "Sim" at bounding box center [383, 323] width 59 height 29
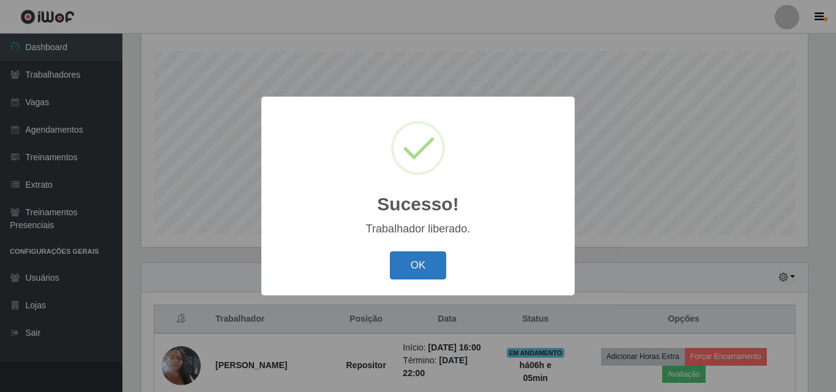
click at [423, 266] on button "OK" at bounding box center [418, 266] width 57 height 29
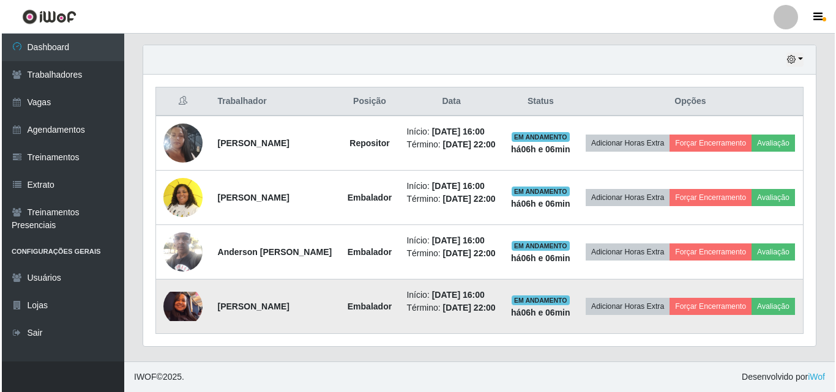
scroll to position [457, 0]
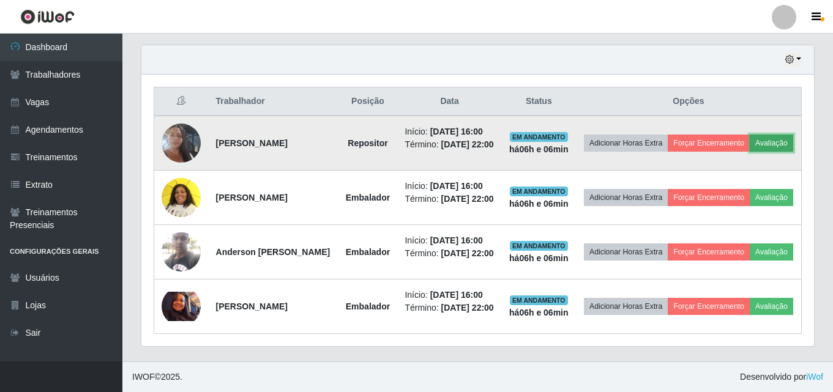
click at [750, 135] on button "Avaliação" at bounding box center [771, 143] width 43 height 17
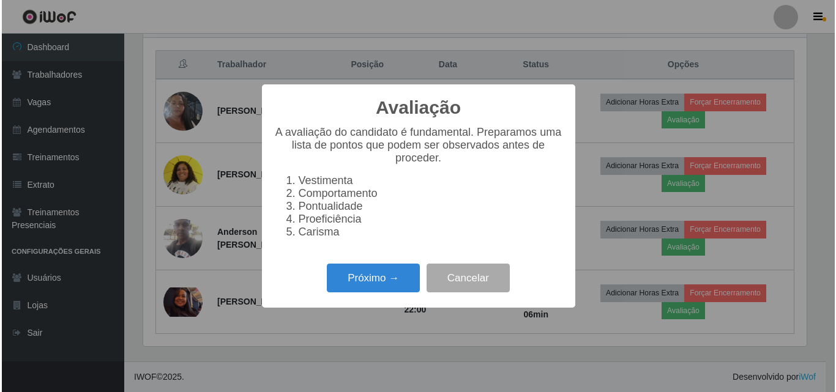
scroll to position [254, 666]
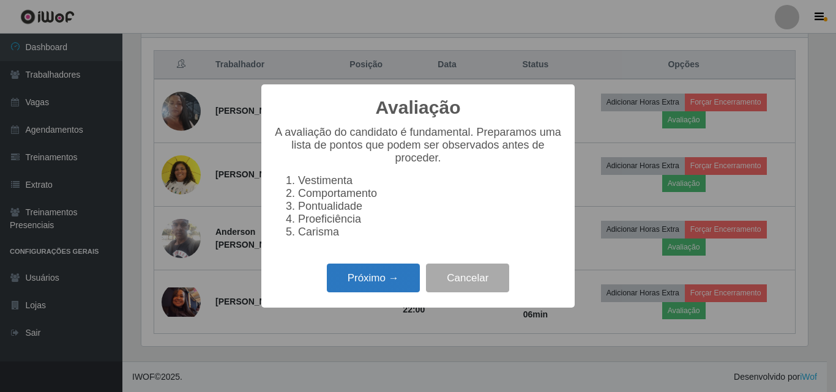
click at [382, 288] on button "Próximo →" at bounding box center [373, 278] width 93 height 29
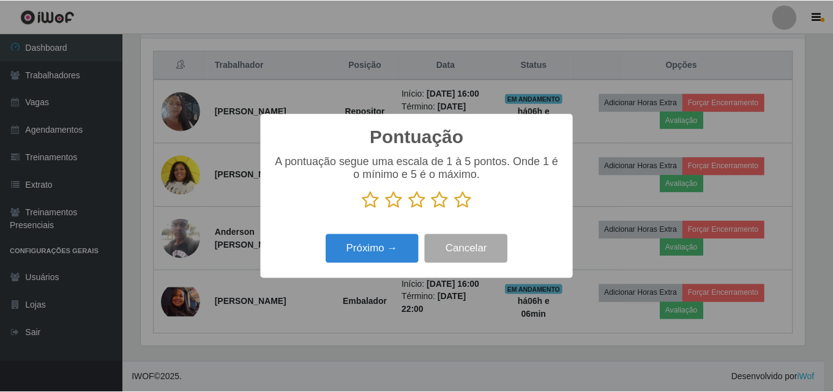
scroll to position [611739, 611327]
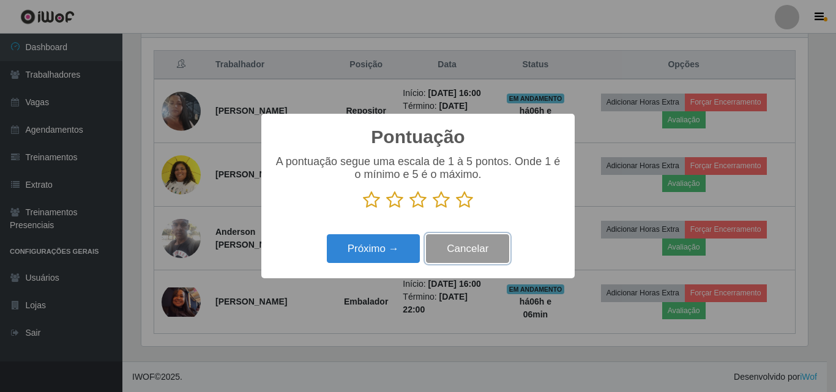
drag, startPoint x: 461, startPoint y: 252, endPoint x: 469, endPoint y: 248, distance: 8.8
click at [462, 252] on button "Cancelar" at bounding box center [467, 248] width 83 height 29
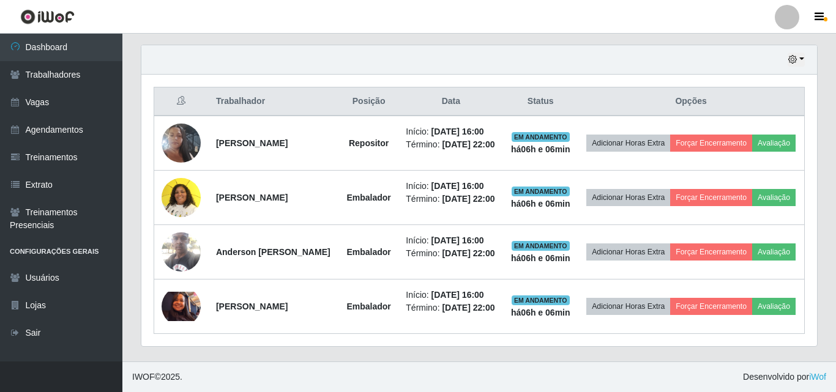
scroll to position [254, 673]
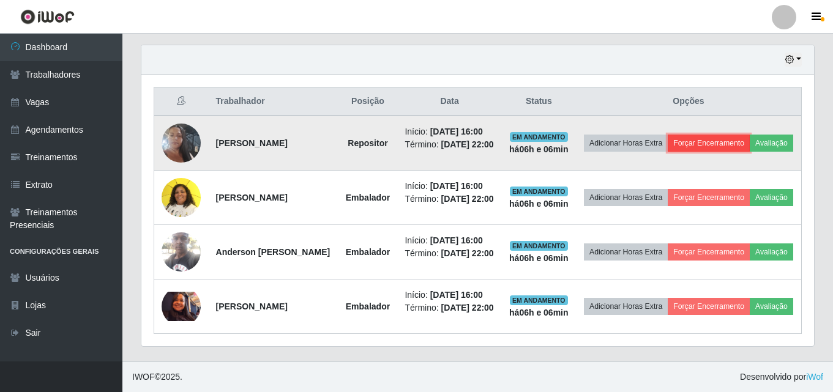
click at [750, 135] on button "Forçar Encerramento" at bounding box center [709, 143] width 82 height 17
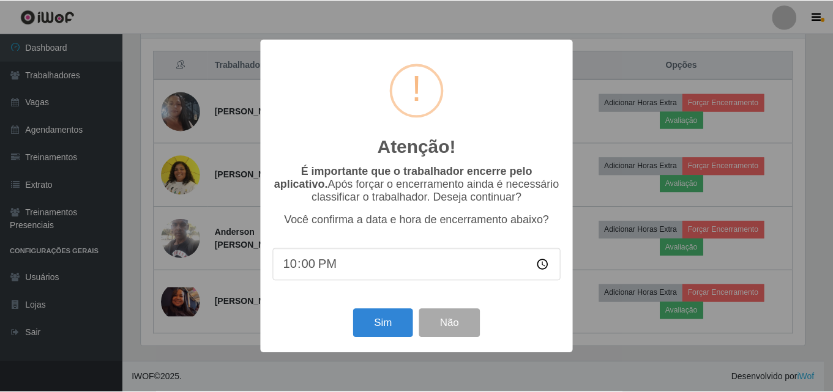
scroll to position [254, 666]
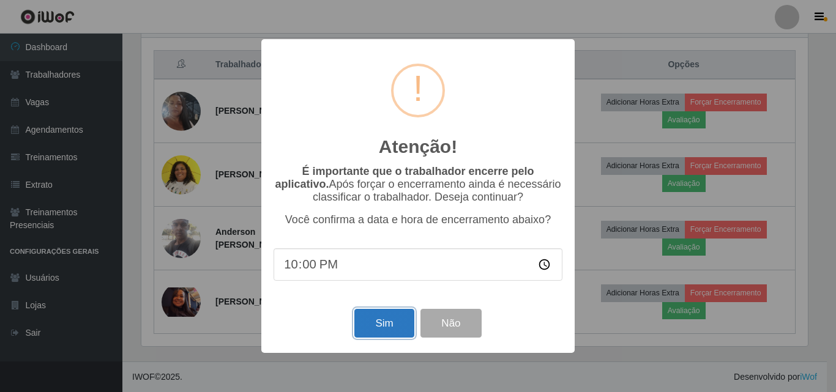
click at [385, 330] on button "Sim" at bounding box center [383, 323] width 59 height 29
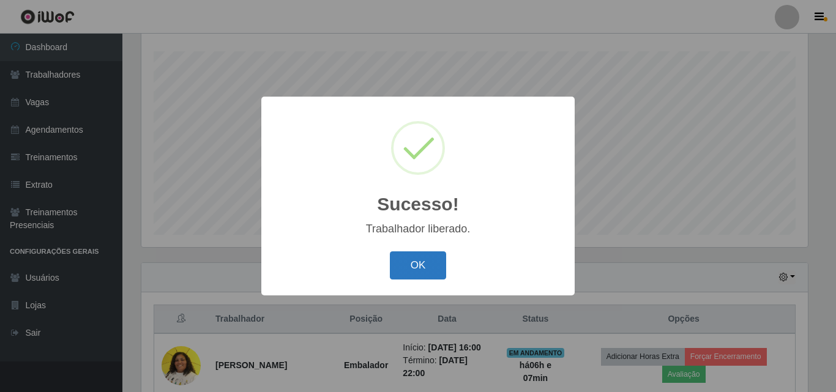
click at [412, 262] on button "OK" at bounding box center [418, 266] width 57 height 29
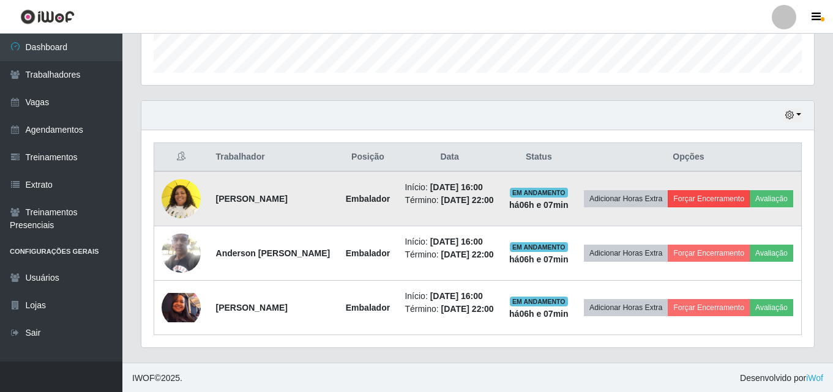
scroll to position [386, 0]
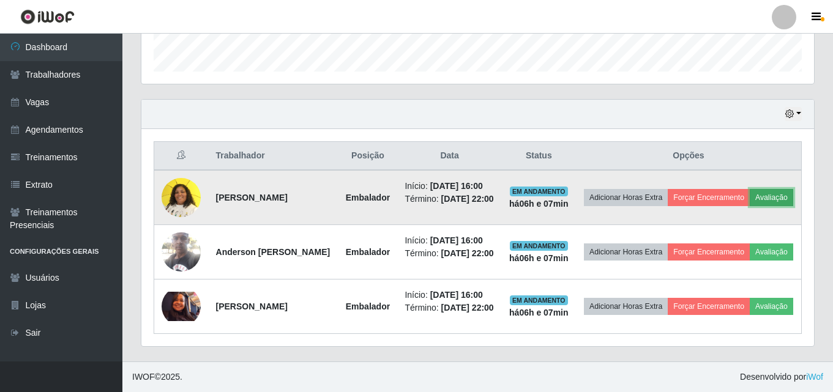
click at [750, 191] on button "Avaliação" at bounding box center [771, 197] width 43 height 17
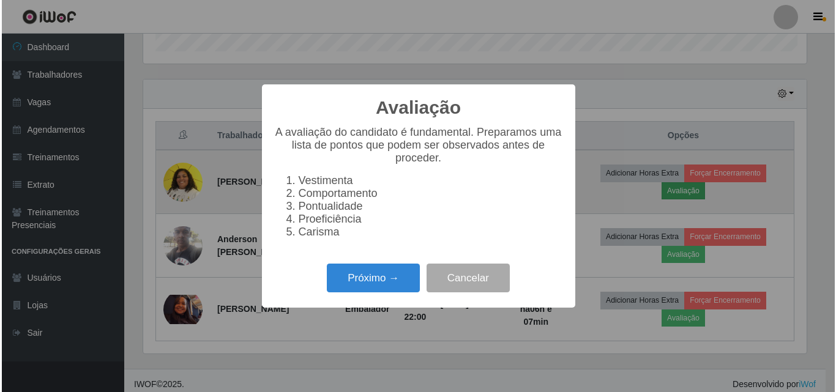
scroll to position [254, 666]
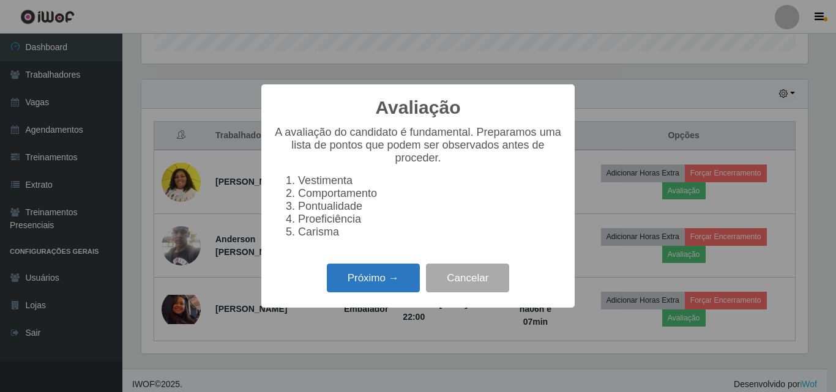
click at [369, 283] on button "Próximo →" at bounding box center [373, 278] width 93 height 29
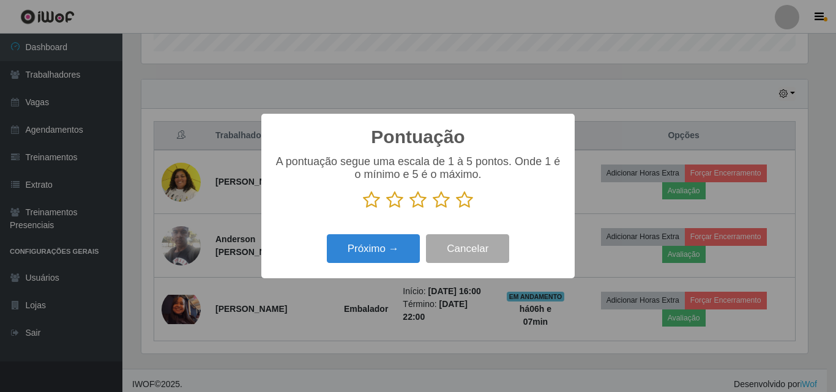
scroll to position [611739, 611327]
click at [440, 201] on icon at bounding box center [441, 200] width 17 height 18
click at [433, 209] on input "radio" at bounding box center [433, 209] width 0 height 0
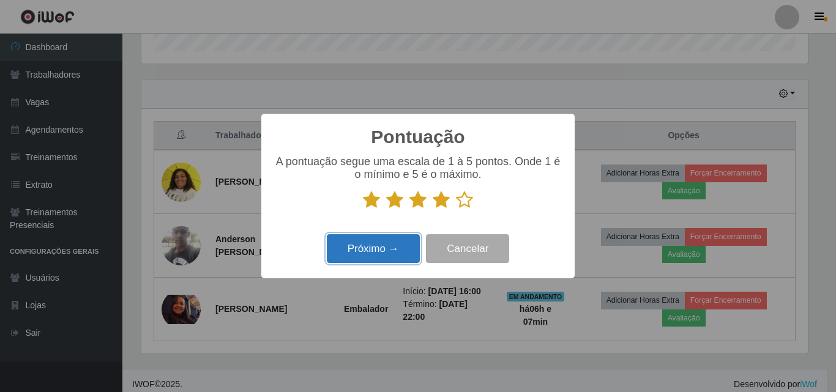
click at [403, 248] on button "Próximo →" at bounding box center [373, 248] width 93 height 29
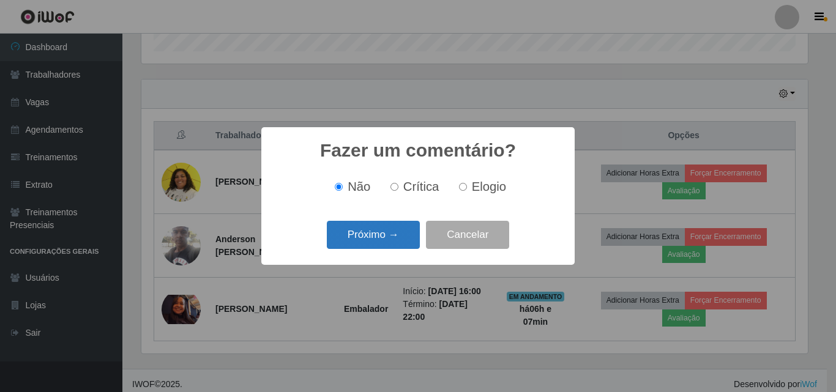
click at [375, 236] on button "Próximo →" at bounding box center [373, 235] width 93 height 29
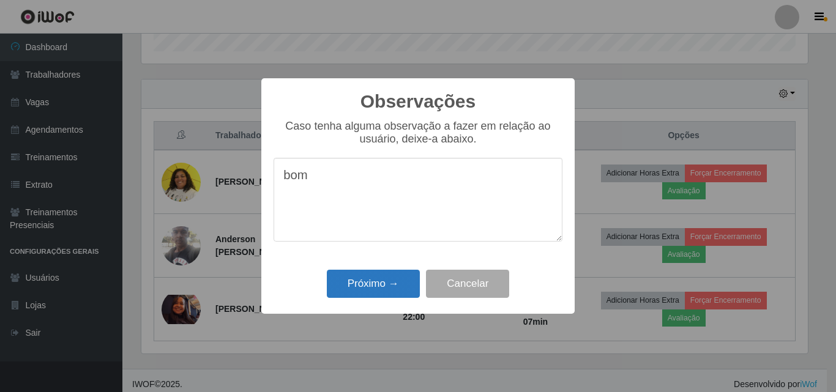
type textarea "bom"
click at [365, 293] on button "Próximo →" at bounding box center [373, 284] width 93 height 29
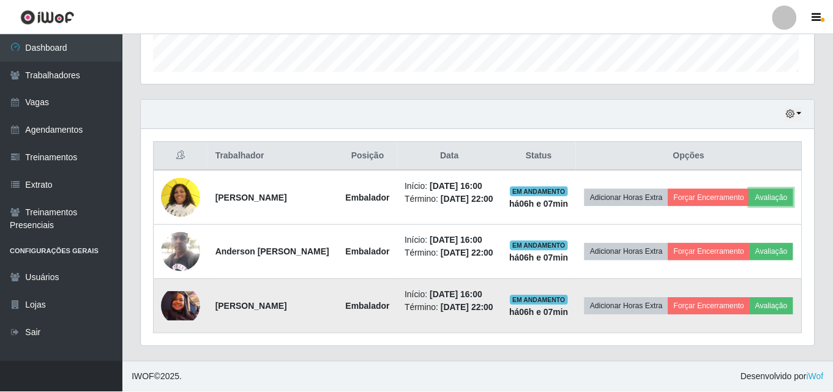
scroll to position [254, 673]
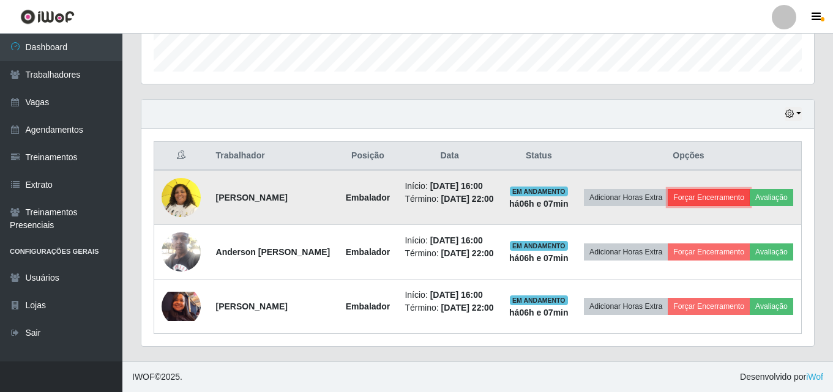
click at [744, 189] on button "Forçar Encerramento" at bounding box center [709, 197] width 82 height 17
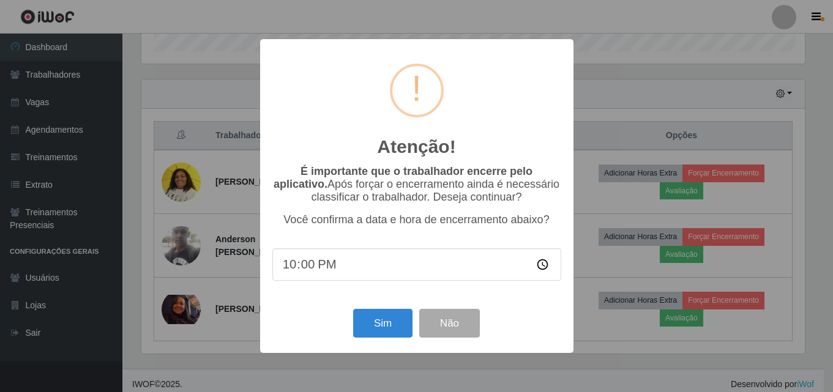
scroll to position [254, 666]
click at [392, 328] on button "Sim" at bounding box center [383, 323] width 59 height 29
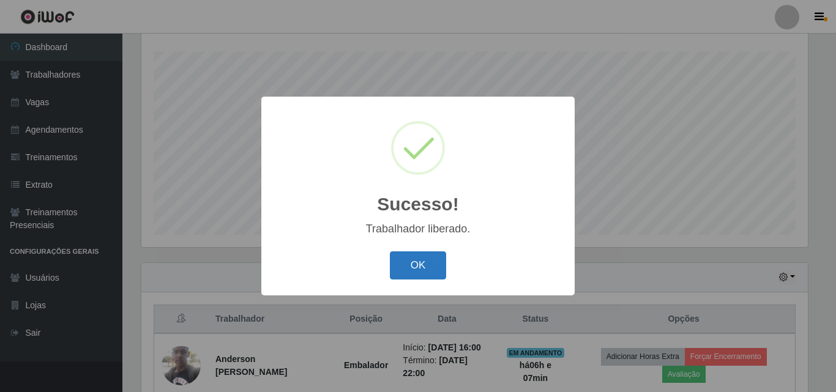
click at [433, 267] on button "OK" at bounding box center [418, 266] width 57 height 29
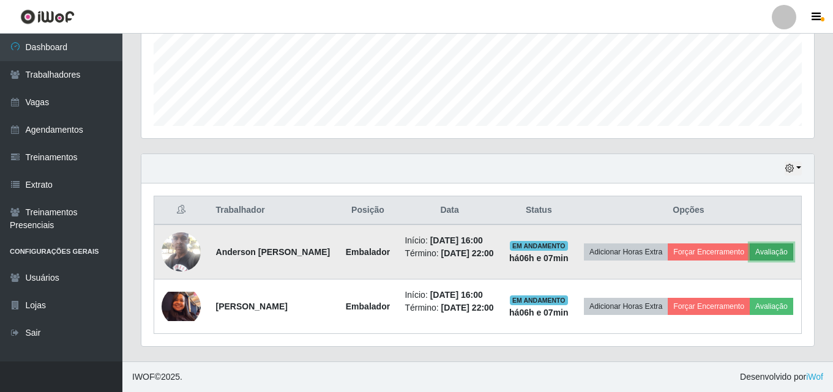
click at [750, 247] on button "Avaliação" at bounding box center [771, 252] width 43 height 17
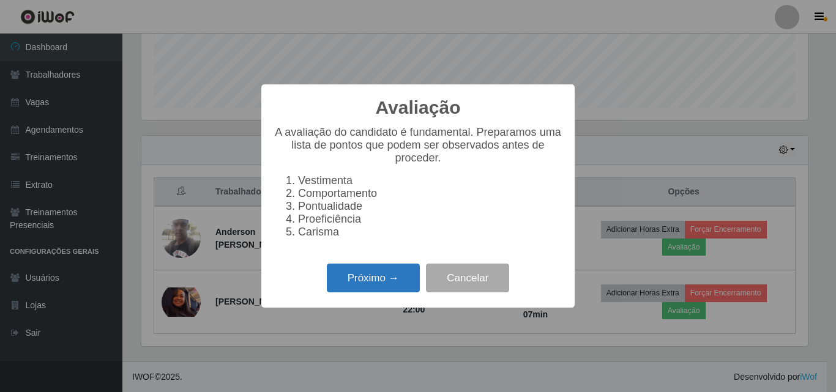
click at [349, 289] on button "Próximo →" at bounding box center [373, 278] width 93 height 29
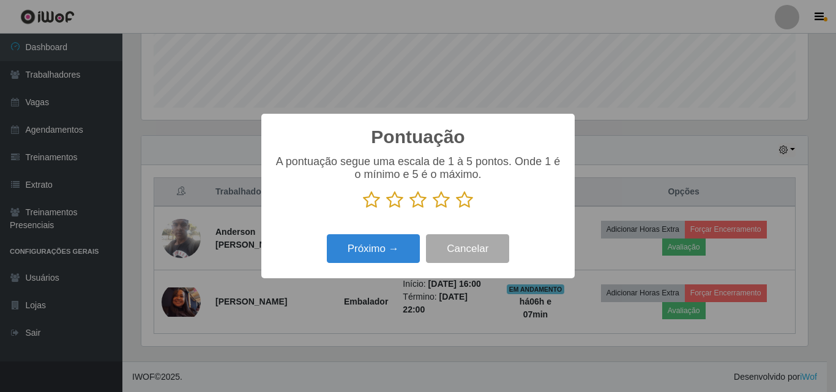
drag, startPoint x: 445, startPoint y: 202, endPoint x: 395, endPoint y: 229, distance: 57.0
click at [443, 204] on icon at bounding box center [441, 200] width 17 height 18
click at [433, 209] on input "radio" at bounding box center [433, 209] width 0 height 0
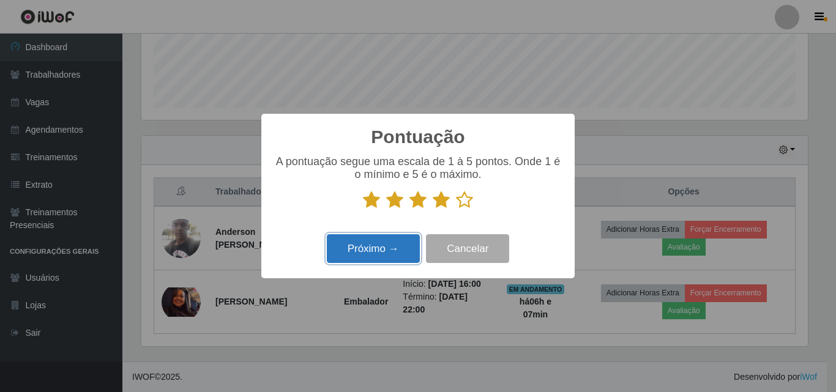
click at [387, 247] on button "Próximo →" at bounding box center [373, 248] width 93 height 29
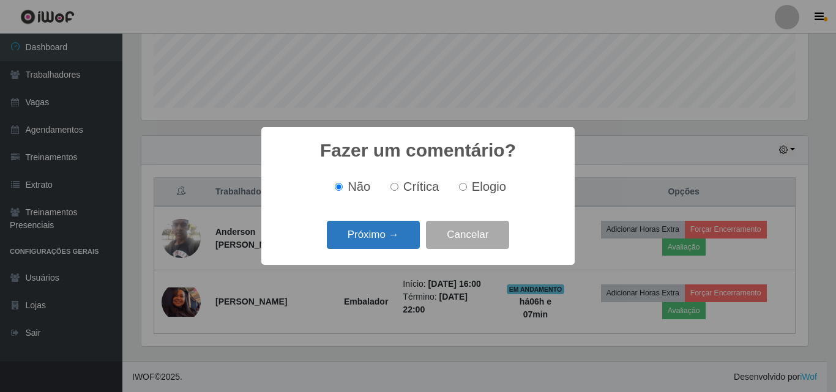
click at [374, 238] on button "Próximo →" at bounding box center [373, 235] width 93 height 29
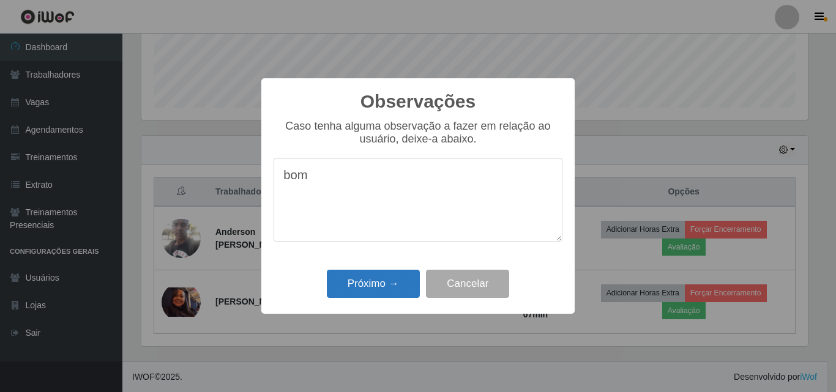
type textarea "bom"
click at [379, 282] on button "Próximo →" at bounding box center [373, 284] width 93 height 29
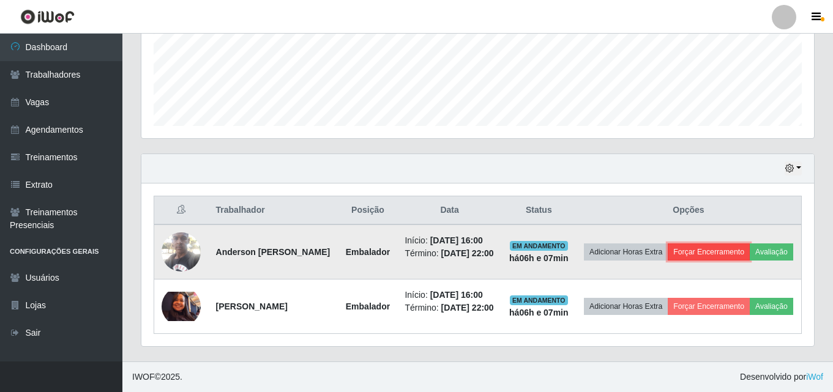
click at [746, 244] on button "Forçar Encerramento" at bounding box center [709, 252] width 82 height 17
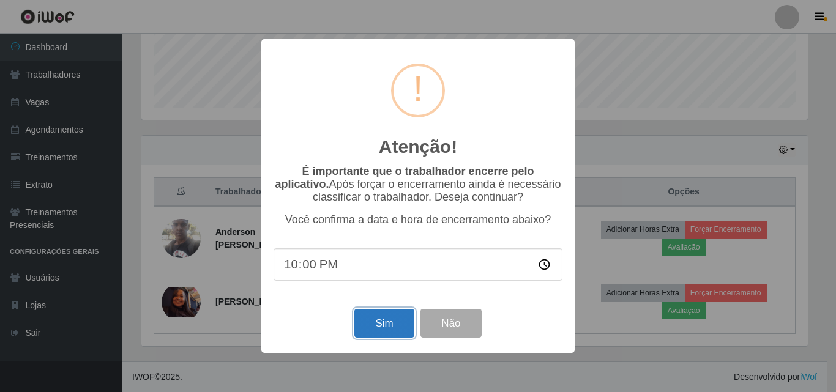
click at [378, 329] on button "Sim" at bounding box center [383, 323] width 59 height 29
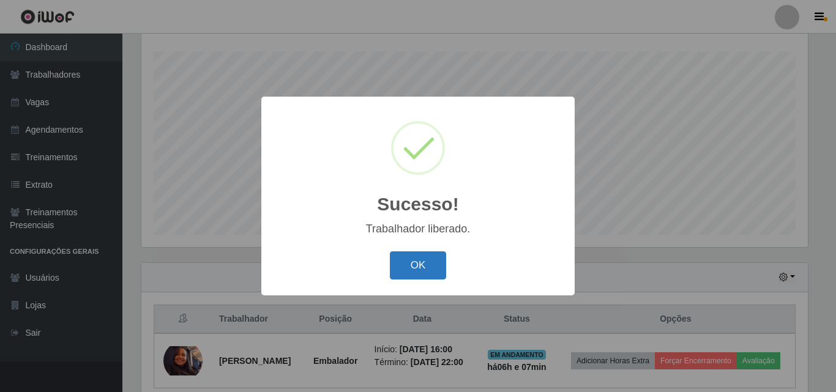
click at [425, 268] on button "OK" at bounding box center [418, 266] width 57 height 29
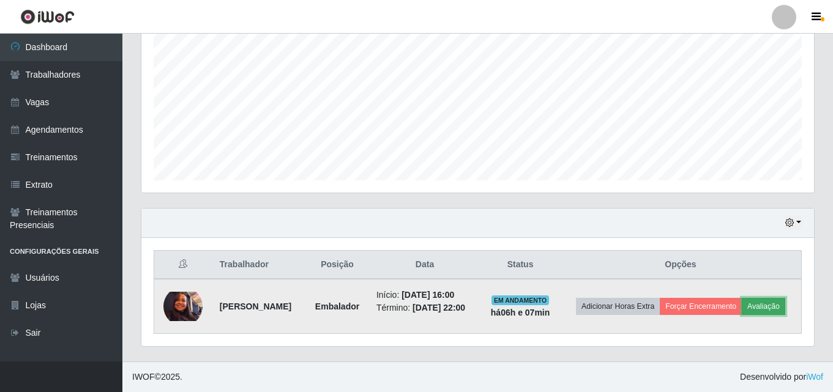
click at [742, 311] on button "Avaliação" at bounding box center [763, 306] width 43 height 17
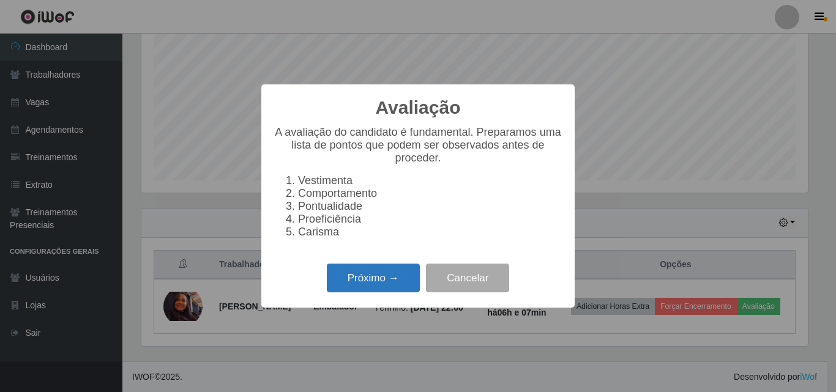
click at [376, 284] on button "Próximo →" at bounding box center [373, 278] width 93 height 29
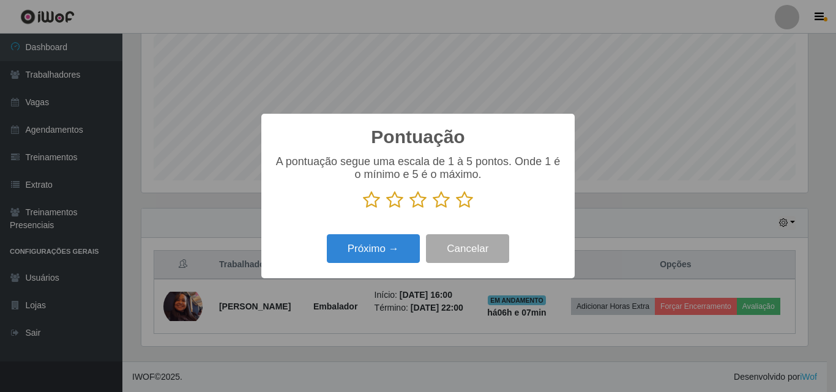
click at [440, 204] on icon at bounding box center [441, 200] width 17 height 18
click at [433, 209] on input "radio" at bounding box center [433, 209] width 0 height 0
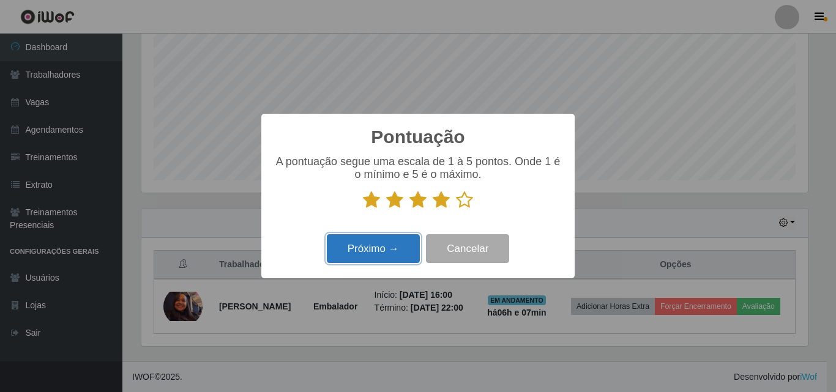
click at [390, 259] on button "Próximo →" at bounding box center [373, 248] width 93 height 29
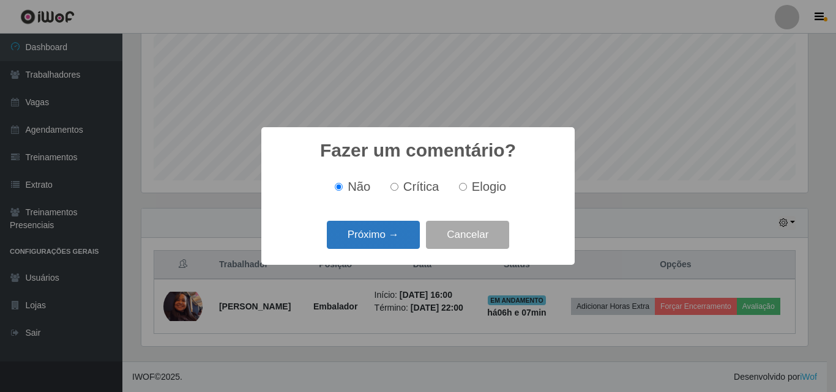
click at [385, 233] on button "Próximo →" at bounding box center [373, 235] width 93 height 29
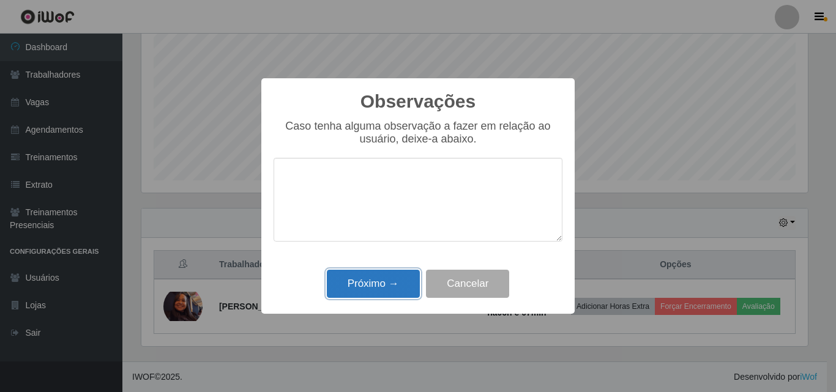
click at [380, 283] on button "Próximo →" at bounding box center [373, 284] width 93 height 29
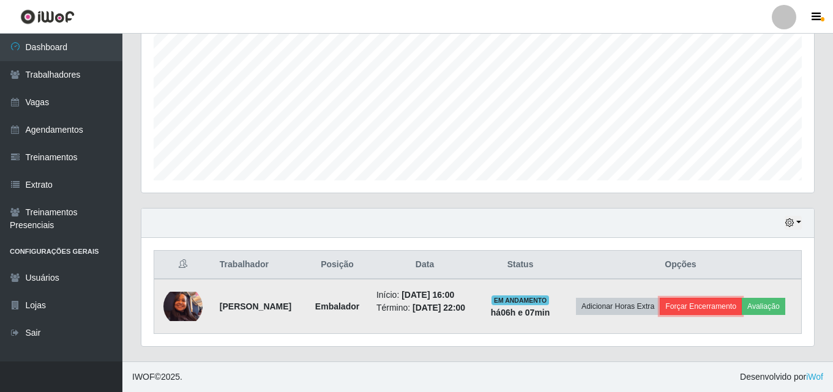
click at [729, 298] on button "Forçar Encerramento" at bounding box center [701, 306] width 82 height 17
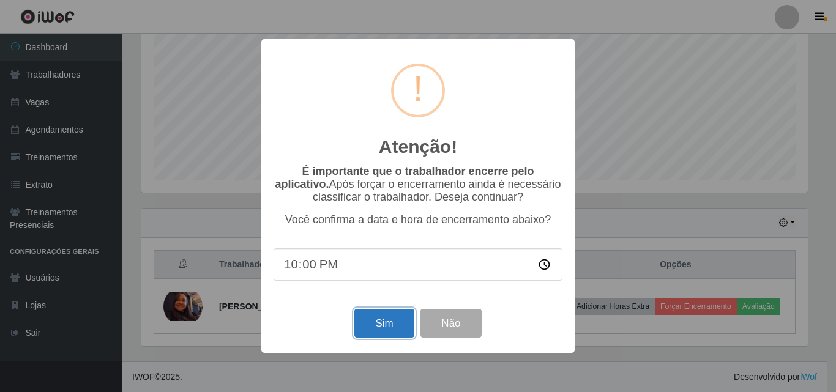
click at [382, 325] on button "Sim" at bounding box center [383, 323] width 59 height 29
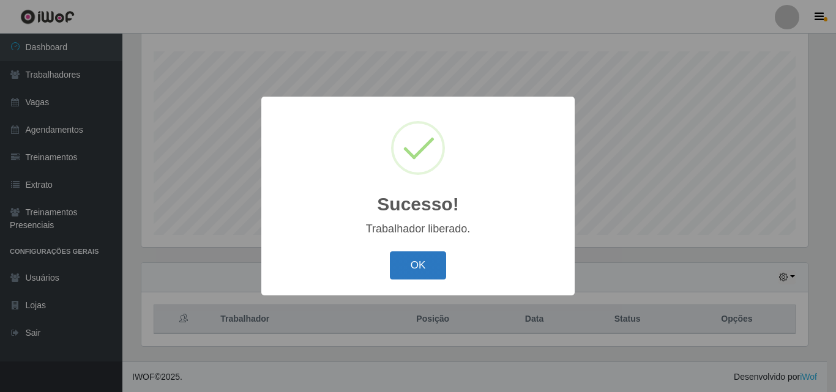
click at [423, 278] on button "OK" at bounding box center [418, 266] width 57 height 29
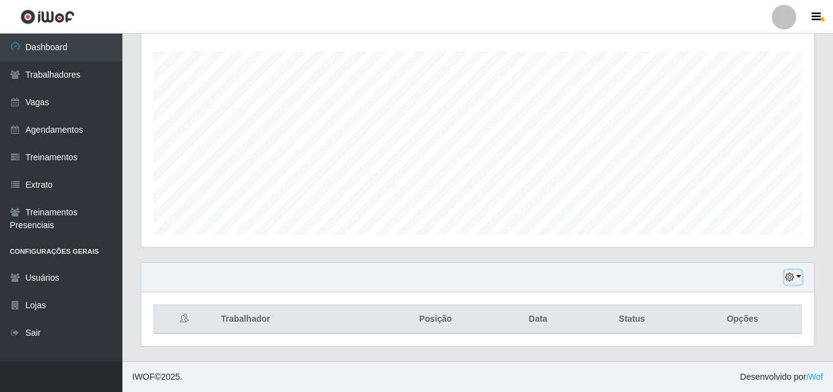
click at [798, 277] on button "button" at bounding box center [793, 278] width 17 height 14
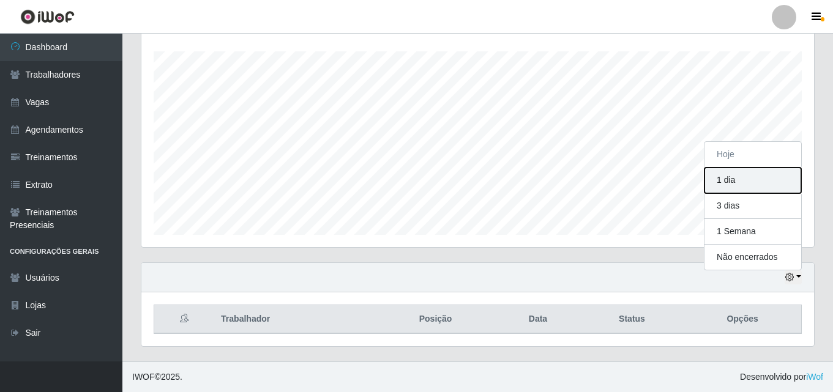
click at [725, 174] on button "1 dia" at bounding box center [752, 181] width 97 height 26
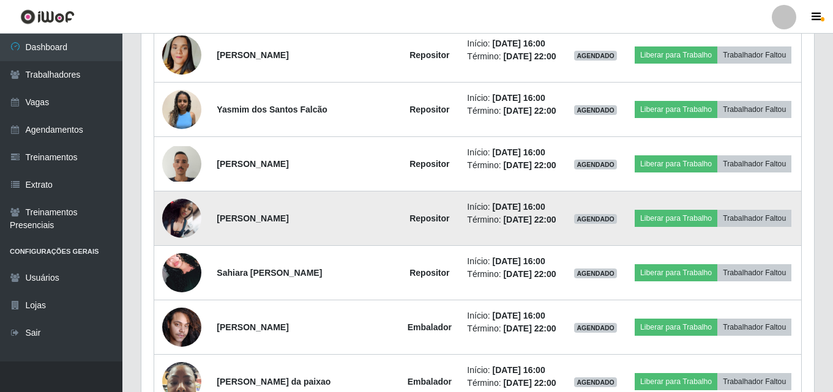
click at [182, 214] on img at bounding box center [181, 218] width 39 height 39
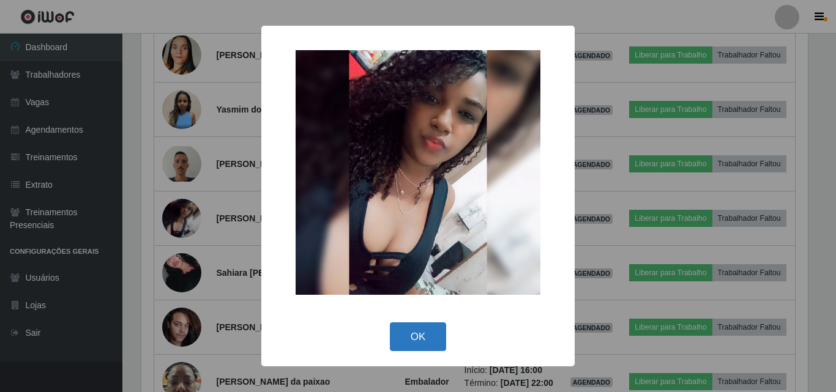
click at [412, 340] on button "OK" at bounding box center [418, 337] width 57 height 29
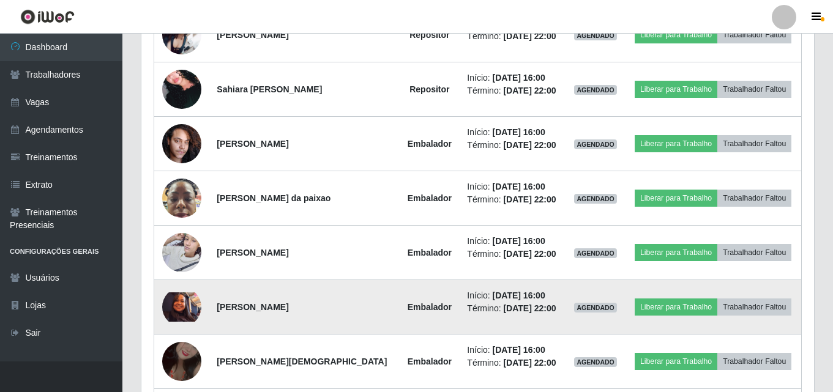
click at [187, 307] on img at bounding box center [181, 307] width 39 height 29
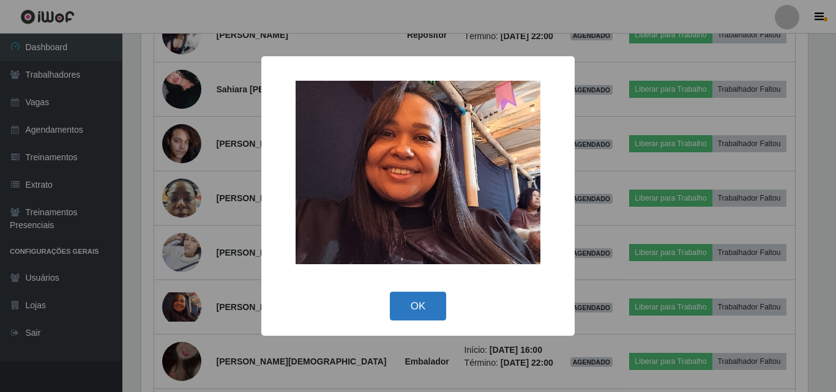
click at [423, 305] on button "OK" at bounding box center [418, 306] width 57 height 29
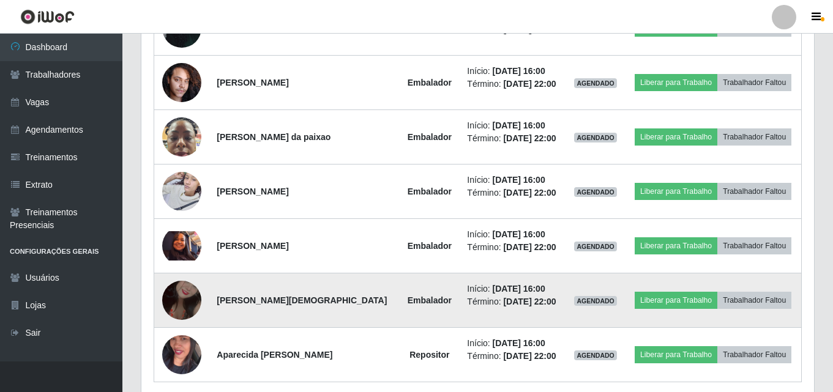
click at [189, 301] on img at bounding box center [181, 301] width 39 height 70
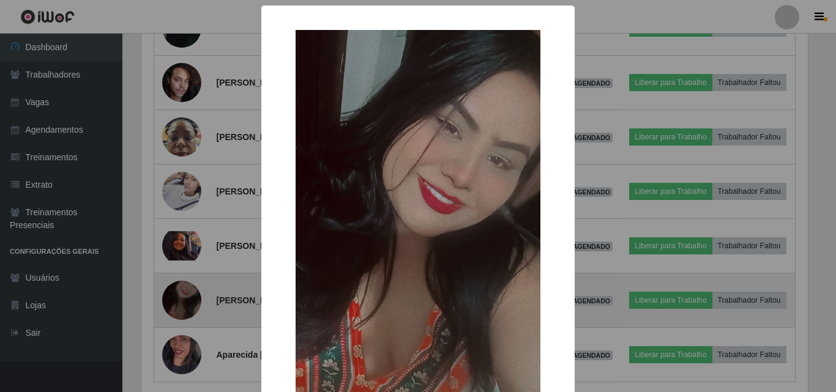
click at [189, 301] on div "× OK Cancel" at bounding box center [418, 196] width 836 height 392
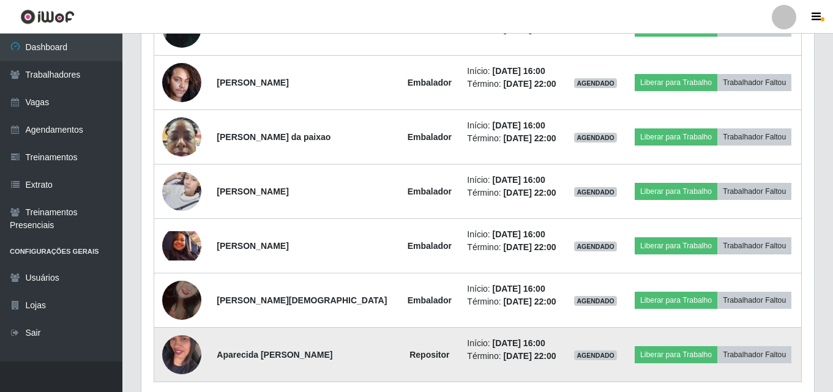
click at [188, 349] on img at bounding box center [181, 355] width 39 height 70
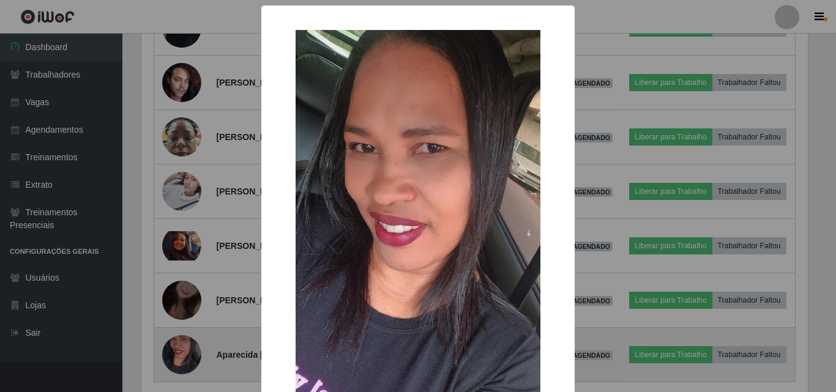
click at [187, 349] on div "× OK Cancel" at bounding box center [418, 196] width 836 height 392
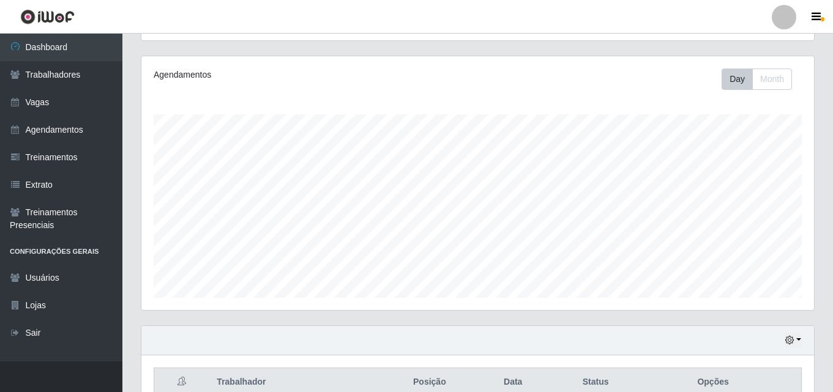
scroll to position [129, 0]
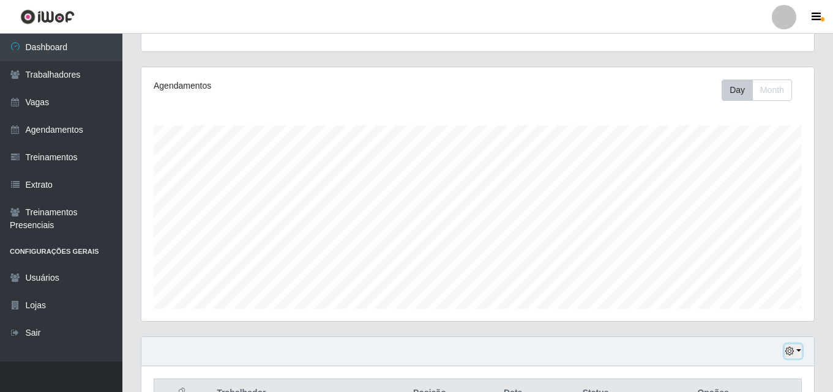
click at [794, 351] on button "button" at bounding box center [793, 352] width 17 height 14
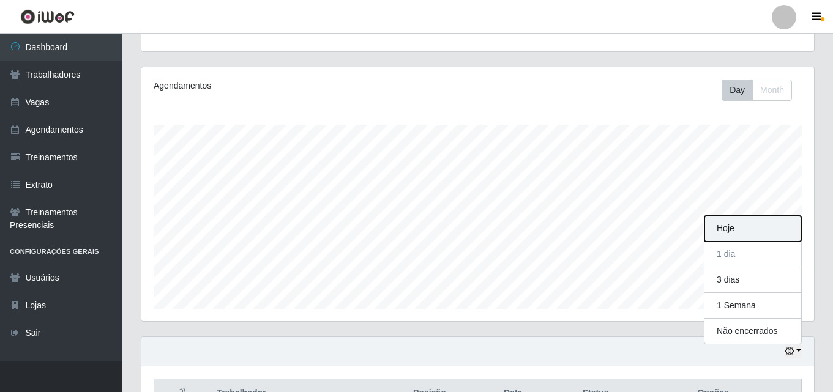
click at [728, 225] on button "Hoje" at bounding box center [752, 229] width 97 height 26
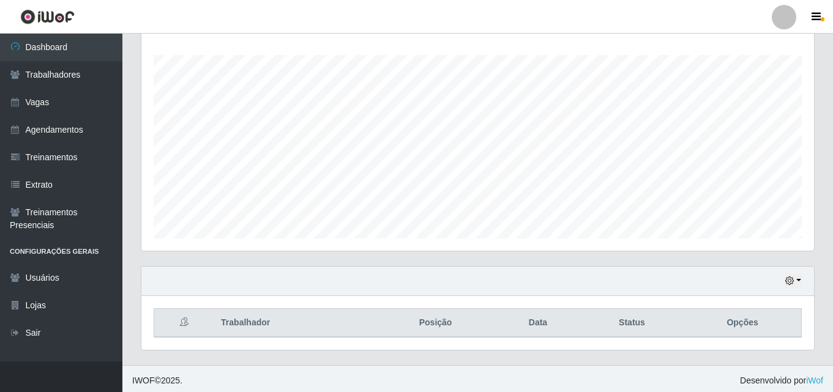
scroll to position [203, 0]
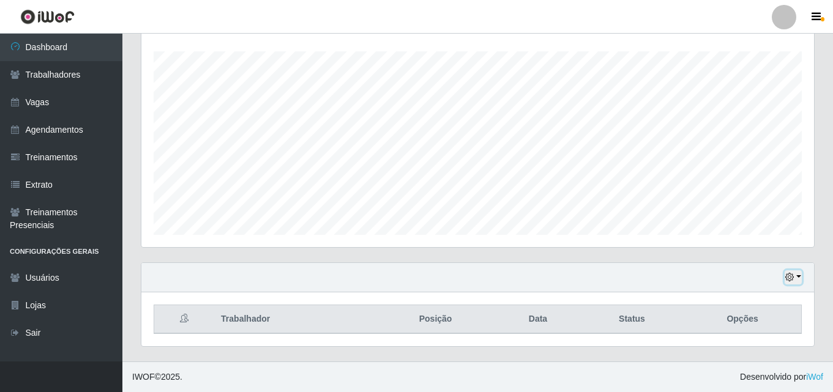
click at [792, 282] on icon "button" at bounding box center [789, 277] width 9 height 9
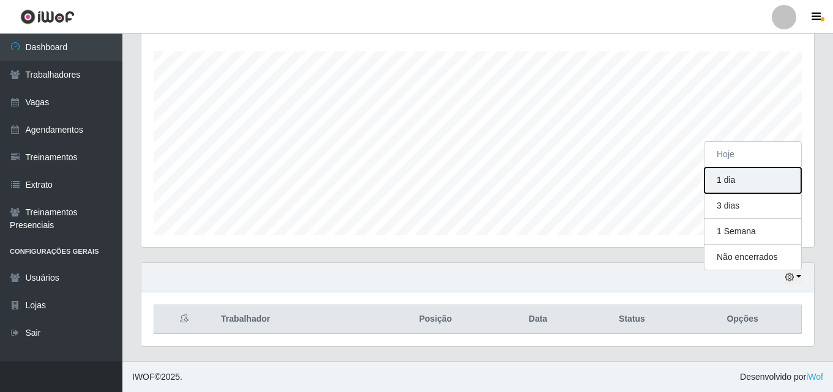
click at [734, 181] on button "1 dia" at bounding box center [752, 181] width 97 height 26
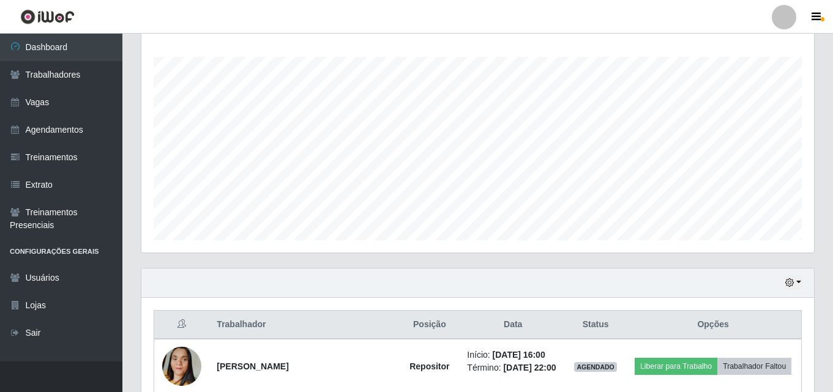
scroll to position [129, 0]
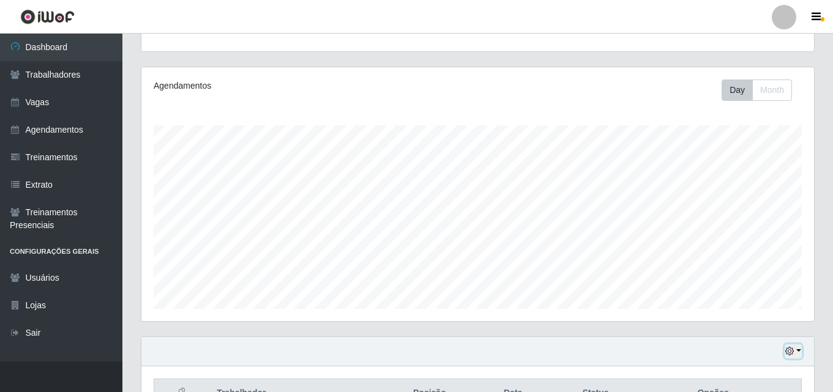
click at [797, 352] on button "button" at bounding box center [793, 352] width 17 height 14
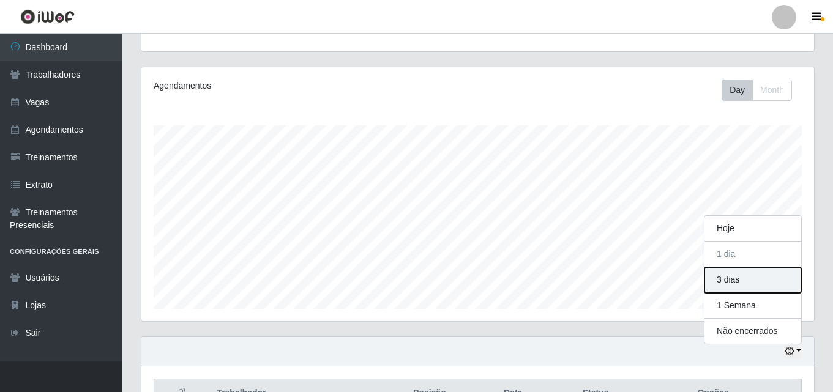
click at [730, 282] on button "3 dias" at bounding box center [752, 280] width 97 height 26
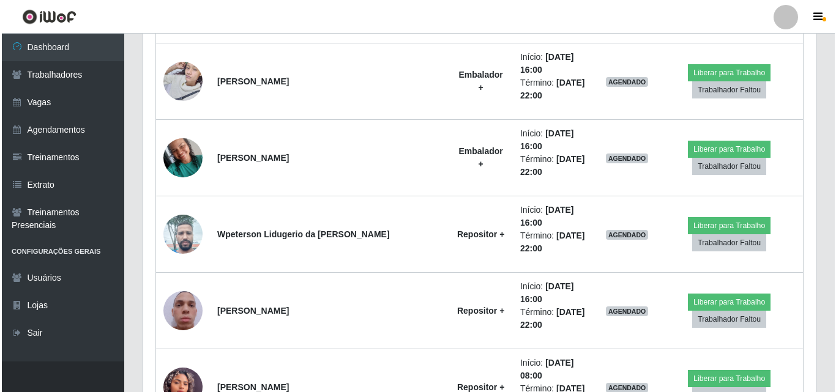
scroll to position [1925, 0]
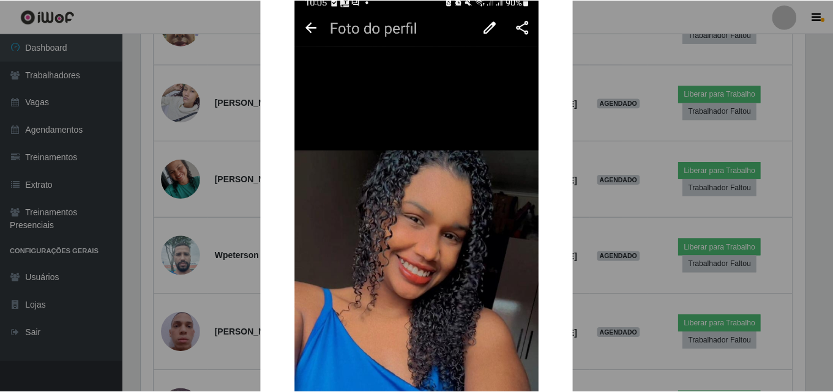
scroll to position [61, 0]
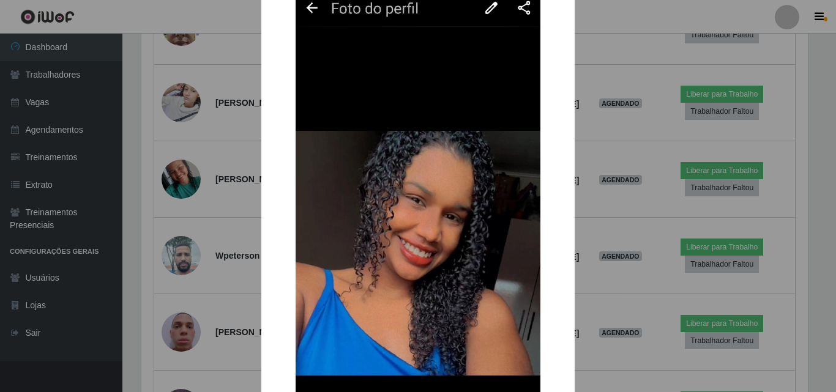
click at [423, 226] on img at bounding box center [418, 241] width 245 height 544
click at [181, 235] on div "× OK Cancel" at bounding box center [418, 196] width 836 height 392
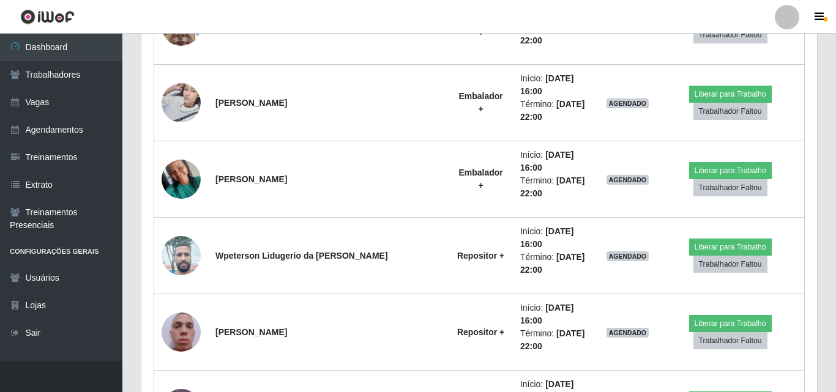
scroll to position [254, 673]
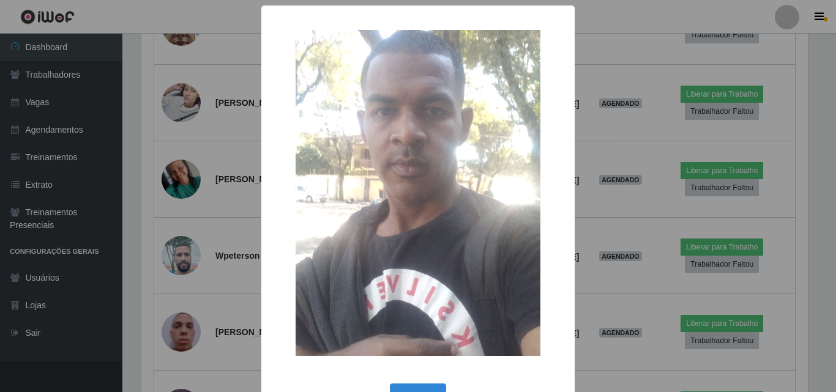
click at [174, 221] on div "× OK Cancel" at bounding box center [418, 196] width 836 height 392
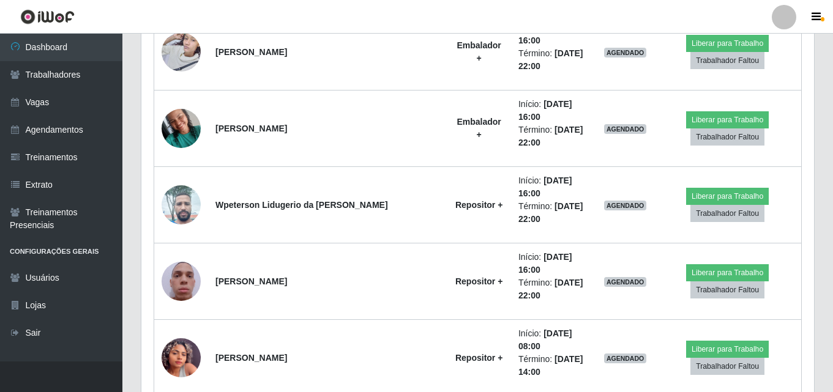
scroll to position [2048, 0]
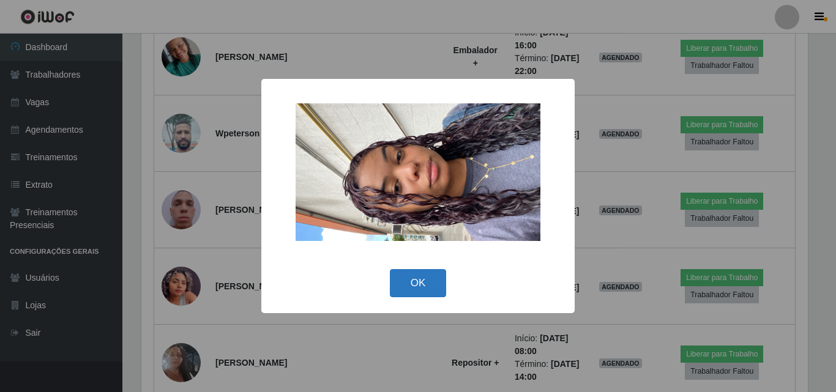
click at [412, 281] on button "OK" at bounding box center [418, 283] width 57 height 29
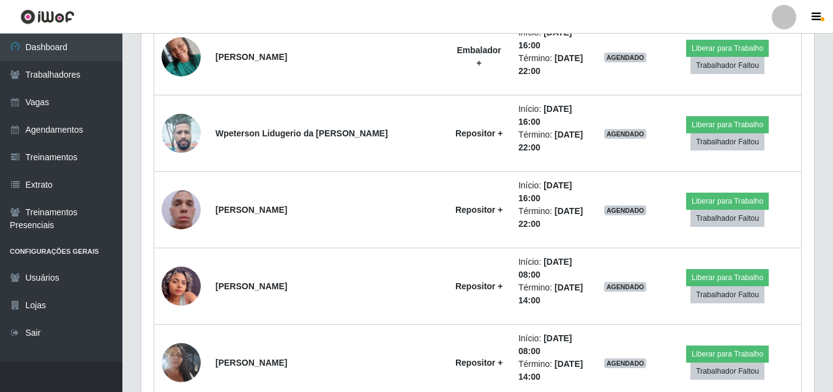
scroll to position [254, 673]
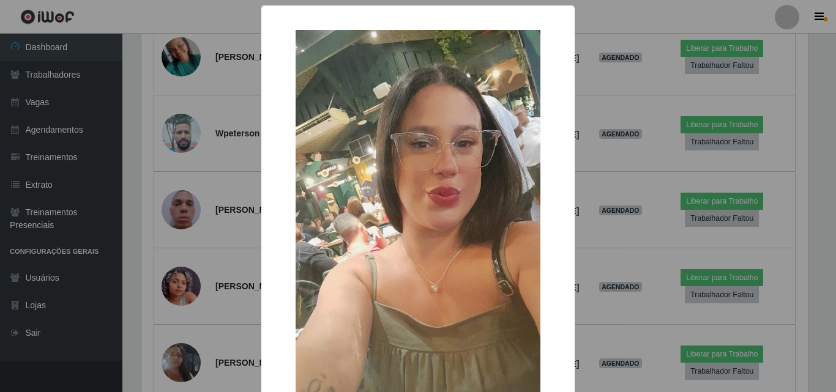
click at [185, 307] on div "× OK Cancel" at bounding box center [418, 196] width 836 height 392
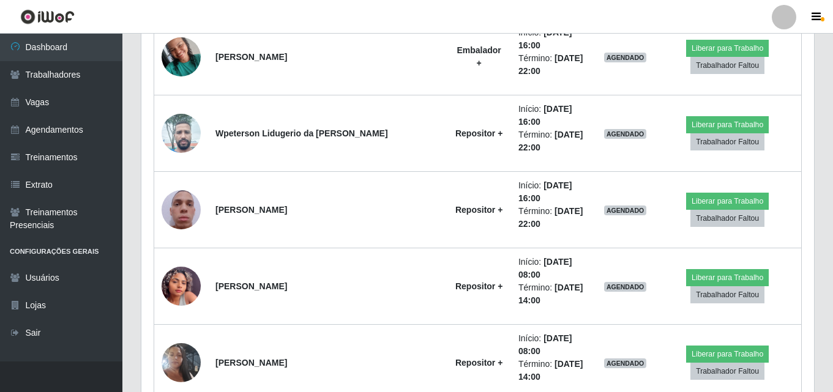
scroll to position [254, 673]
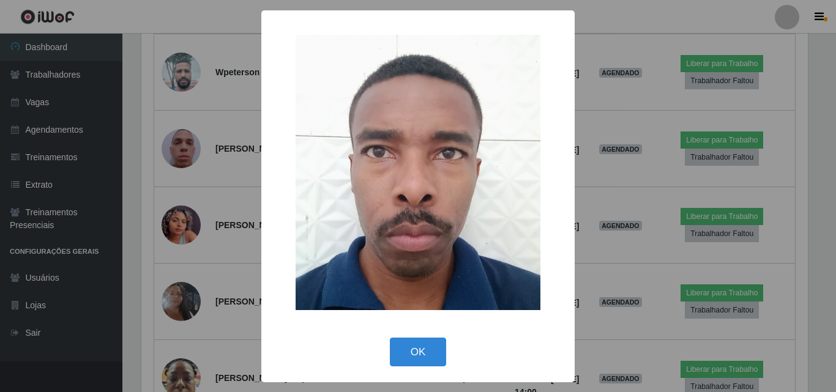
click at [185, 305] on div "× OK Cancel" at bounding box center [418, 196] width 836 height 392
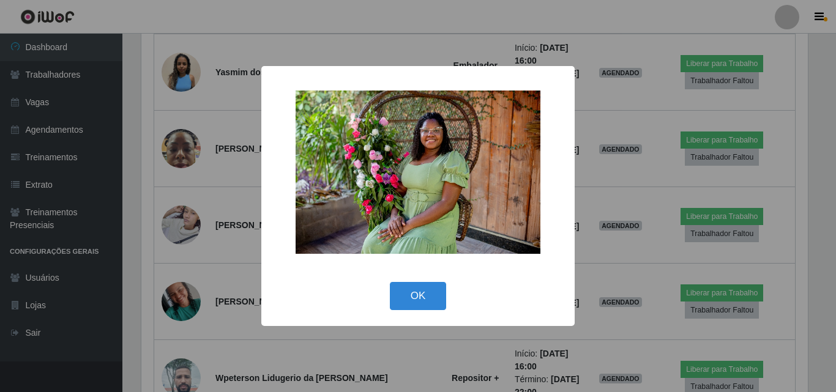
click at [187, 177] on div "× OK Cancel" at bounding box center [418, 196] width 836 height 392
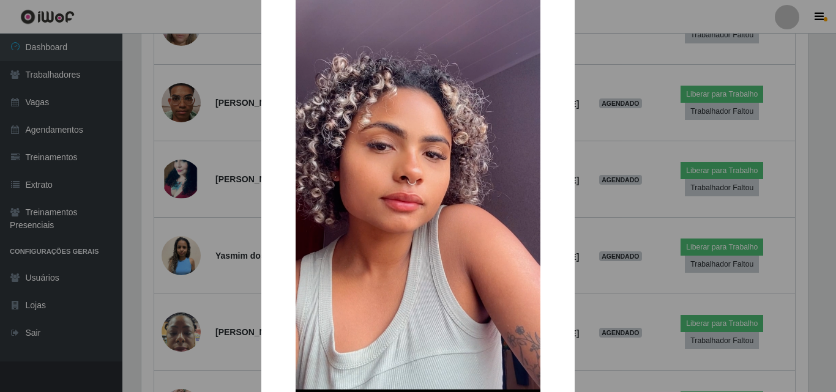
click at [175, 196] on div "× OK Cancel" at bounding box center [418, 196] width 836 height 392
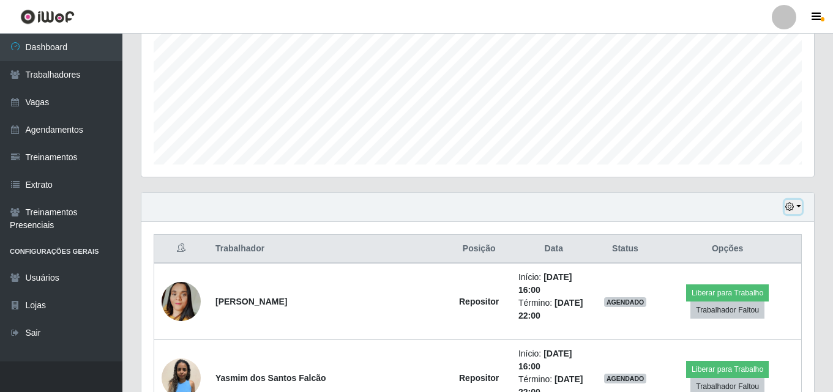
click at [797, 207] on button "button" at bounding box center [793, 207] width 17 height 14
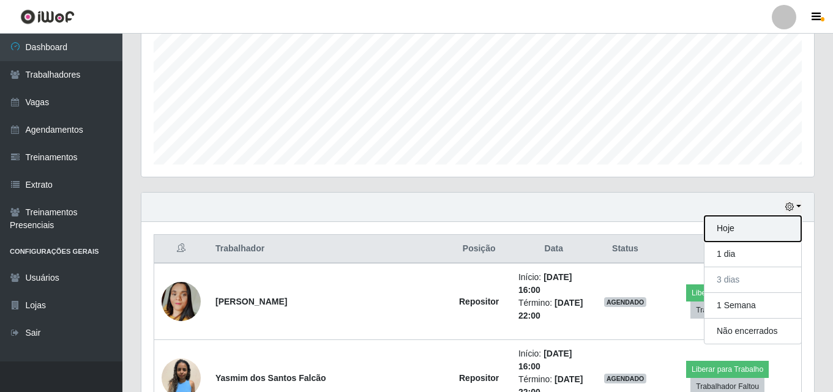
click at [733, 231] on button "Hoje" at bounding box center [752, 229] width 97 height 26
